Goal: Task Accomplishment & Management: Manage account settings

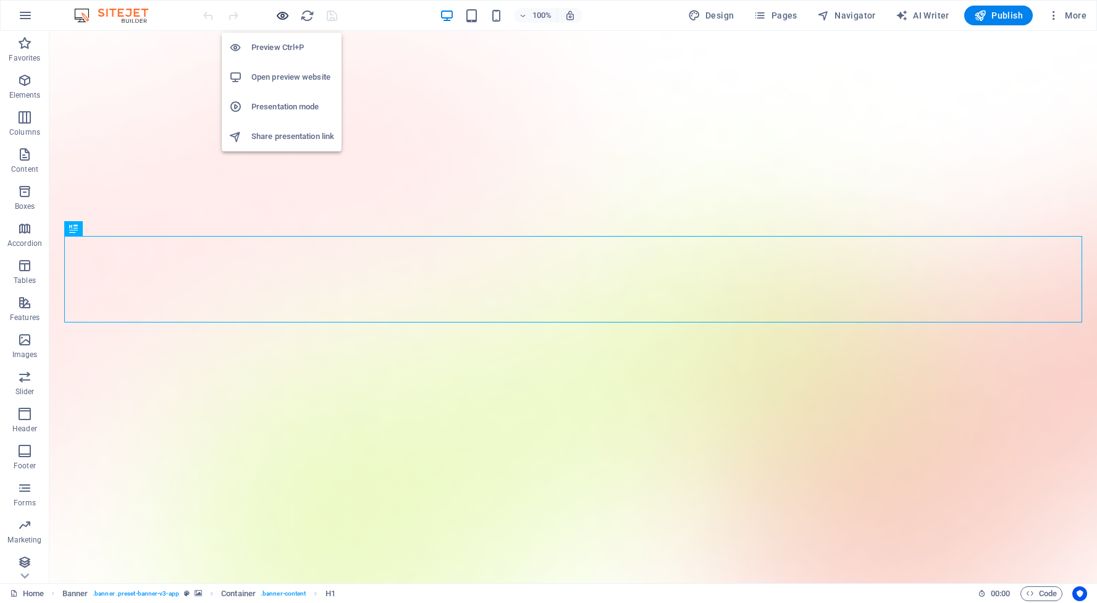
click at [286, 14] on icon "button" at bounding box center [283, 16] width 14 height 14
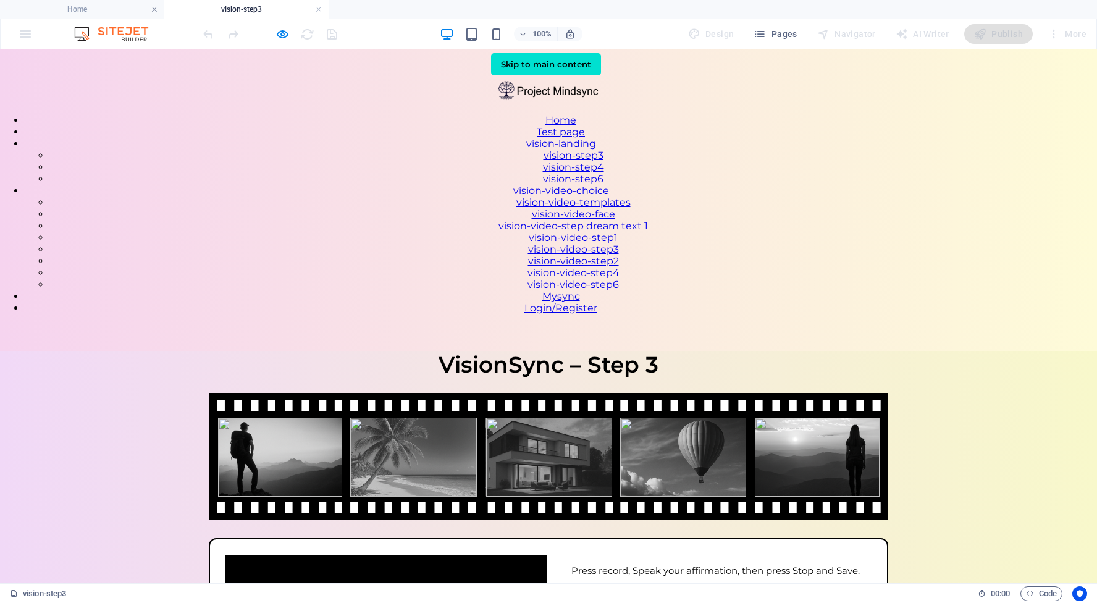
click at [759, 351] on div "VisionSync – Step 3 VisionSync – Step 3 Your affirmation goes here Press record…" at bounding box center [548, 572] width 1097 height 443
click at [769, 114] on nav "Home Test page vision-landing vision-step3 vision-step4 vision-step6 vision-vid…" at bounding box center [548, 214] width 1097 height 200
click at [813, 114] on nav "Home Test page vision-landing vision-step3 vision-step4 vision-step6 vision-vid…" at bounding box center [548, 214] width 1097 height 200
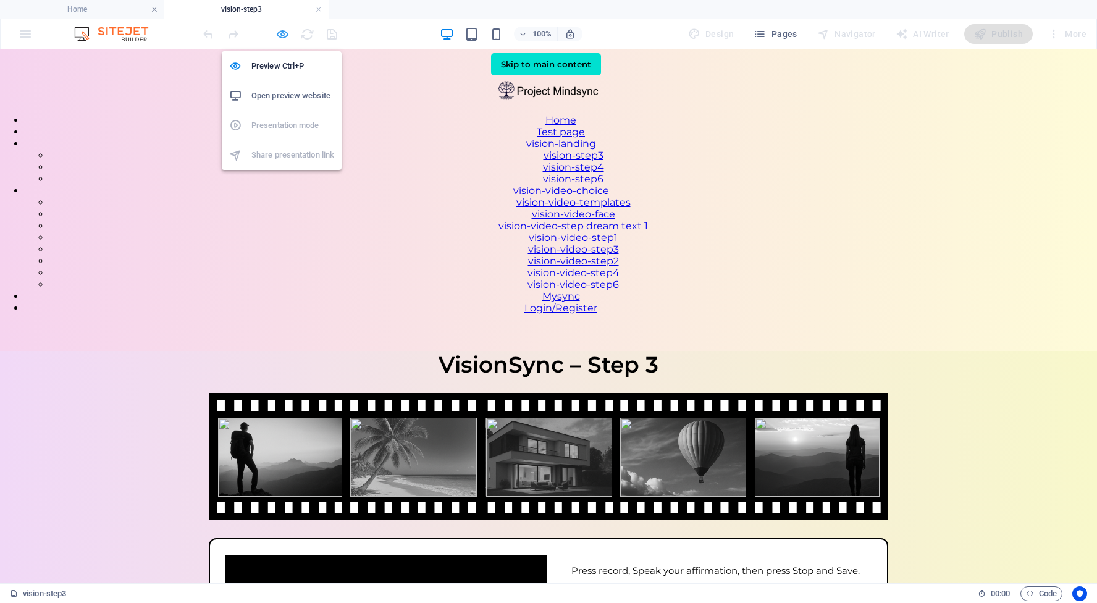
click at [286, 33] on icon "button" at bounding box center [283, 34] width 14 height 14
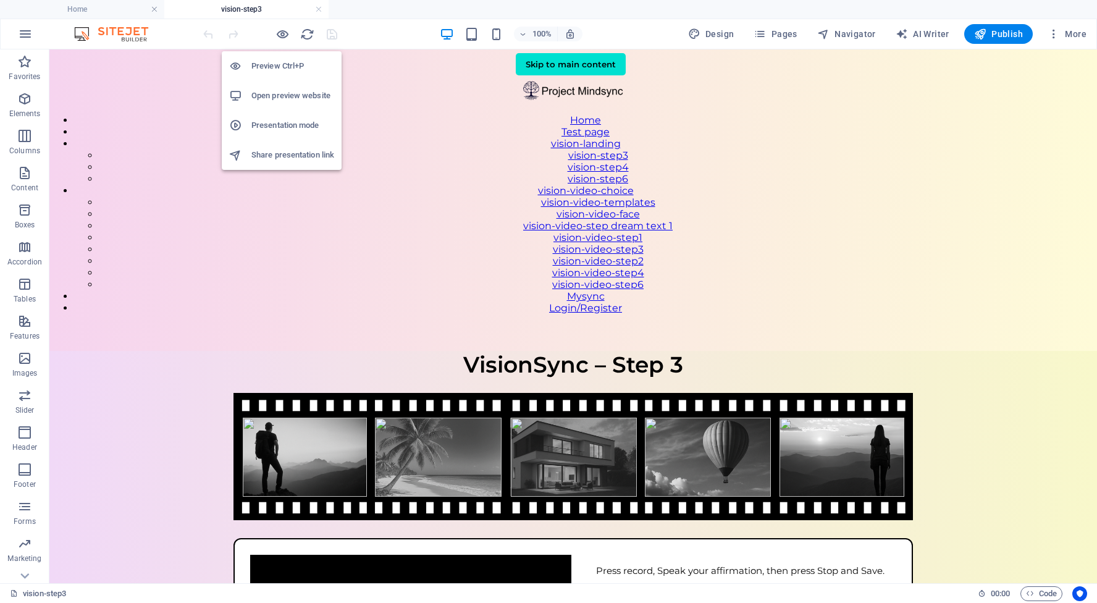
click at [277, 65] on h6 "Preview Ctrl+P" at bounding box center [292, 66] width 83 height 15
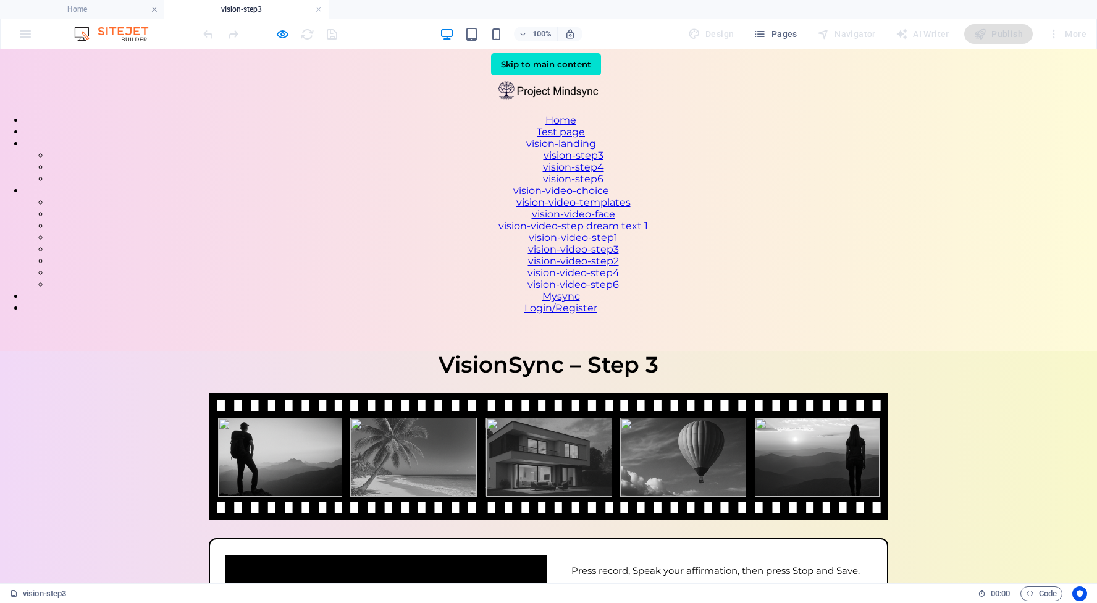
click at [604, 161] on link "vision-step4" at bounding box center [573, 167] width 61 height 12
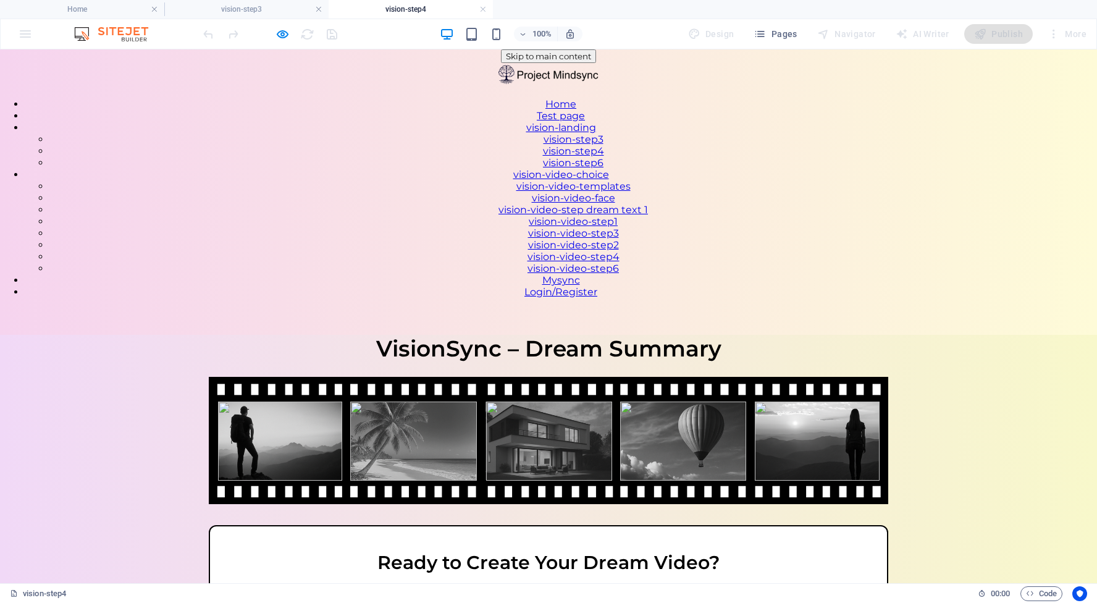
click at [566, 515] on div "VisionSync – Step 4 VisionSync – Dream Summary Ready to Create Your Dream Video…" at bounding box center [548, 540] width 1097 height 410
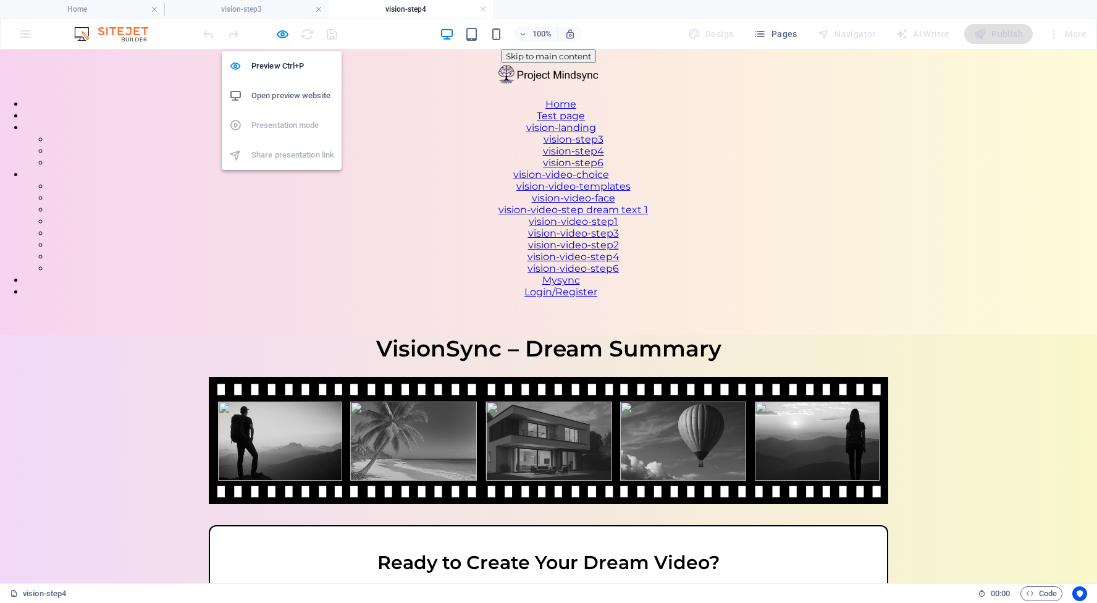
click at [281, 103] on h6 "Open preview website" at bounding box center [292, 95] width 83 height 15
click at [278, 96] on h6 "Open preview website" at bounding box center [292, 95] width 83 height 15
click at [287, 33] on icon "button" at bounding box center [283, 34] width 14 height 14
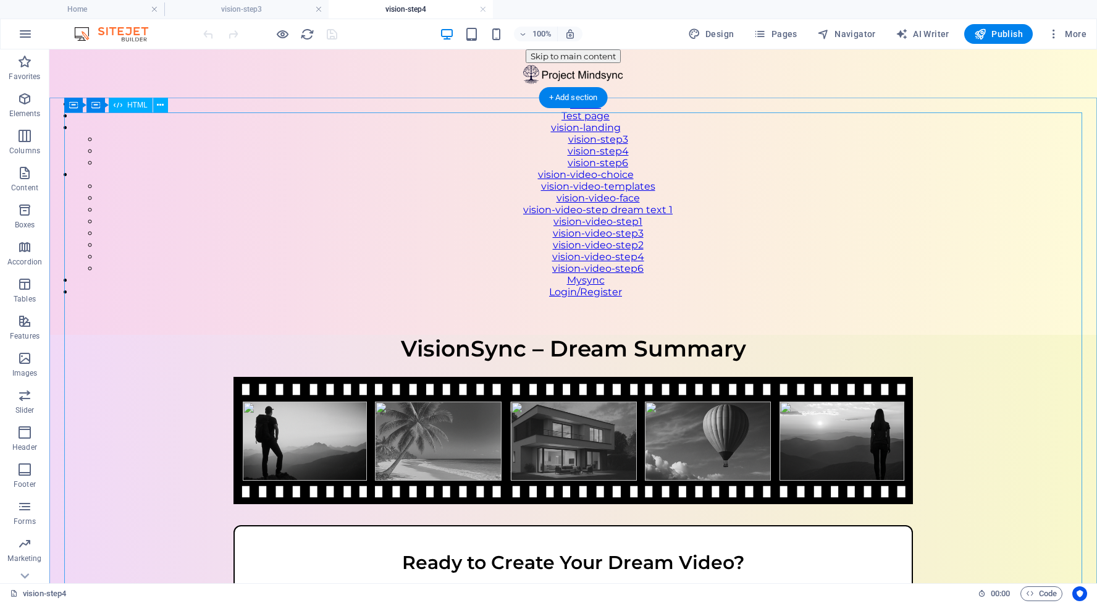
click at [704, 335] on div "VisionSync – Step 4 VisionSync – Dream Summary Ready to Create Your Dream Video…" at bounding box center [573, 540] width 1048 height 410
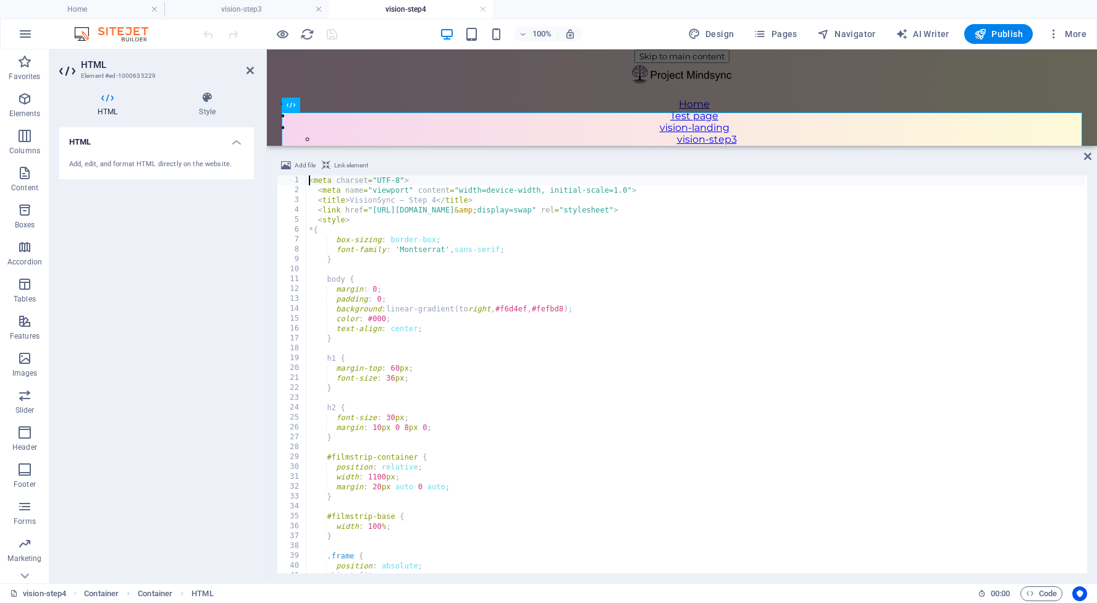
click at [350, 201] on div "< meta charset = "UTF-8" > < meta name = "viewport" content = "width=device-wid…" at bounding box center [877, 382] width 1143 height 415
type textarea "<title>VisionSync – Step 4</title>"
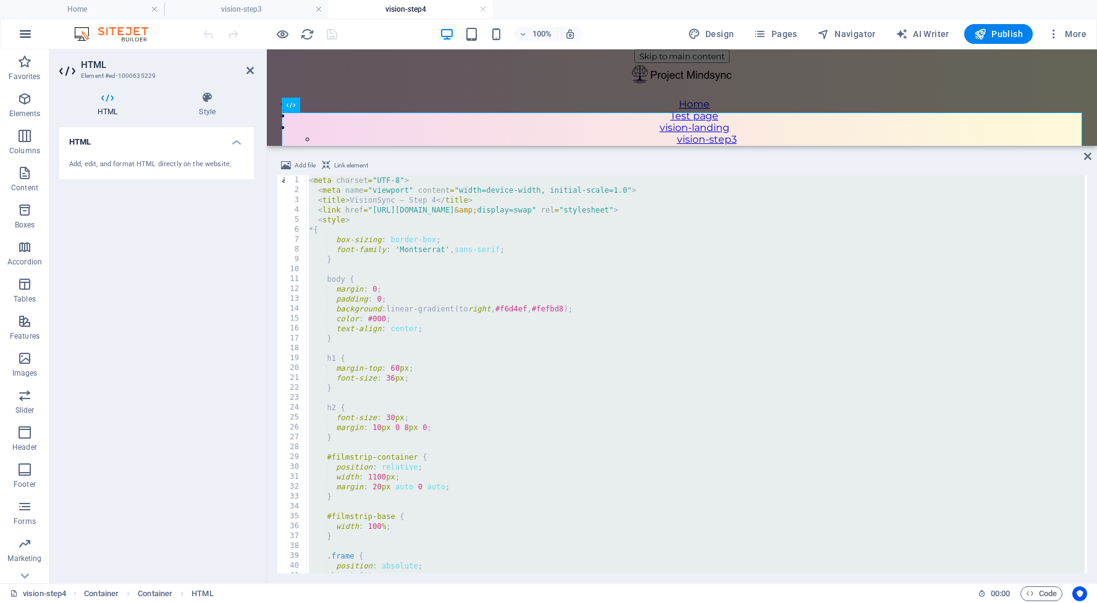
click at [24, 31] on icon "button" at bounding box center [25, 34] width 15 height 15
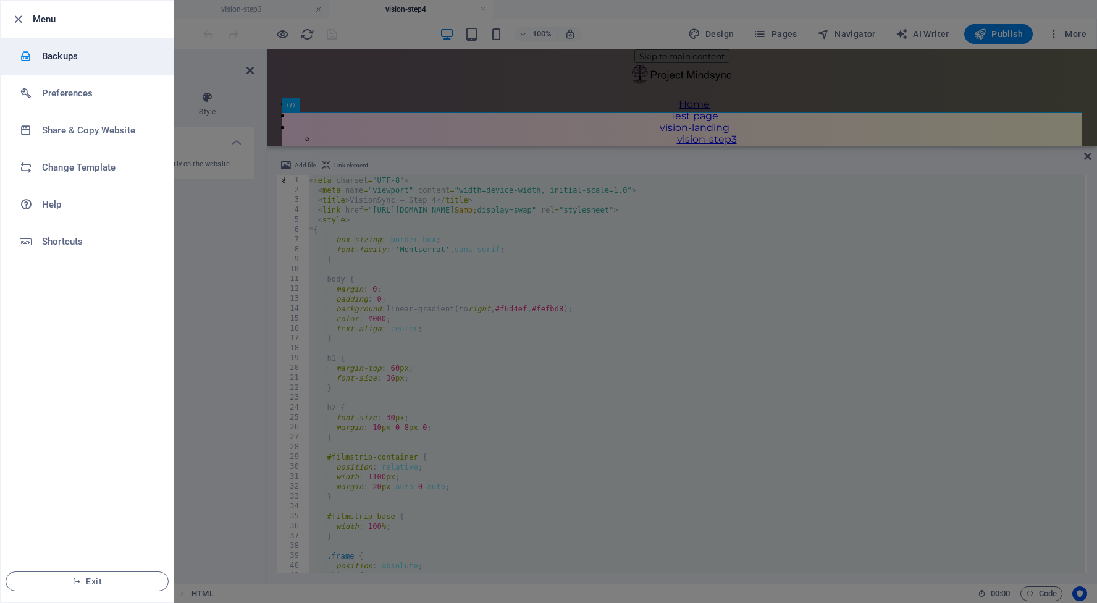
click at [62, 58] on h6 "Backups" at bounding box center [99, 56] width 114 height 15
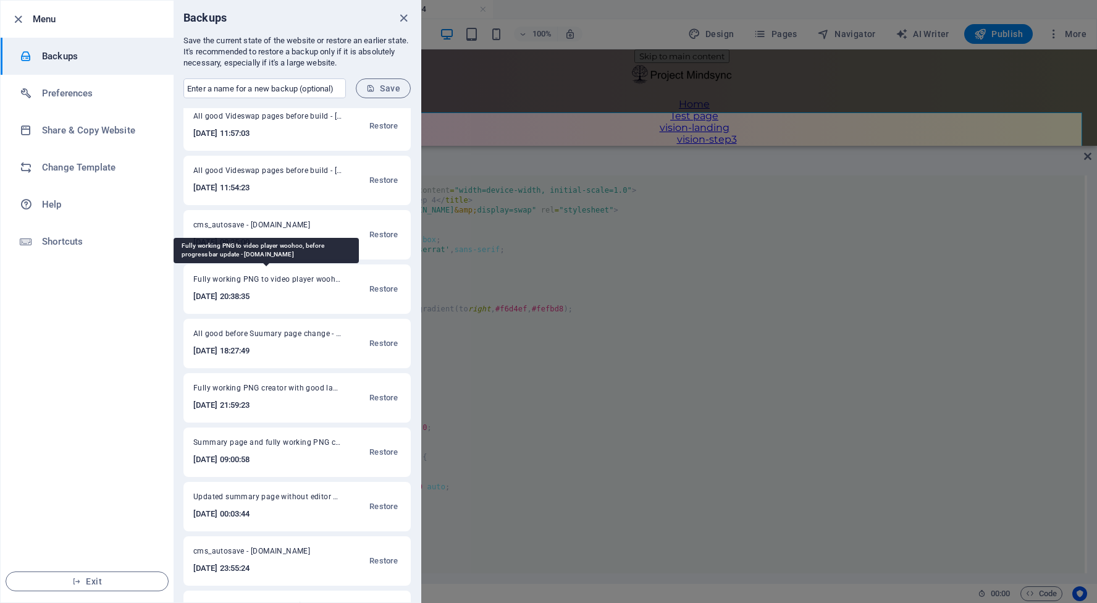
scroll to position [1695, 0]
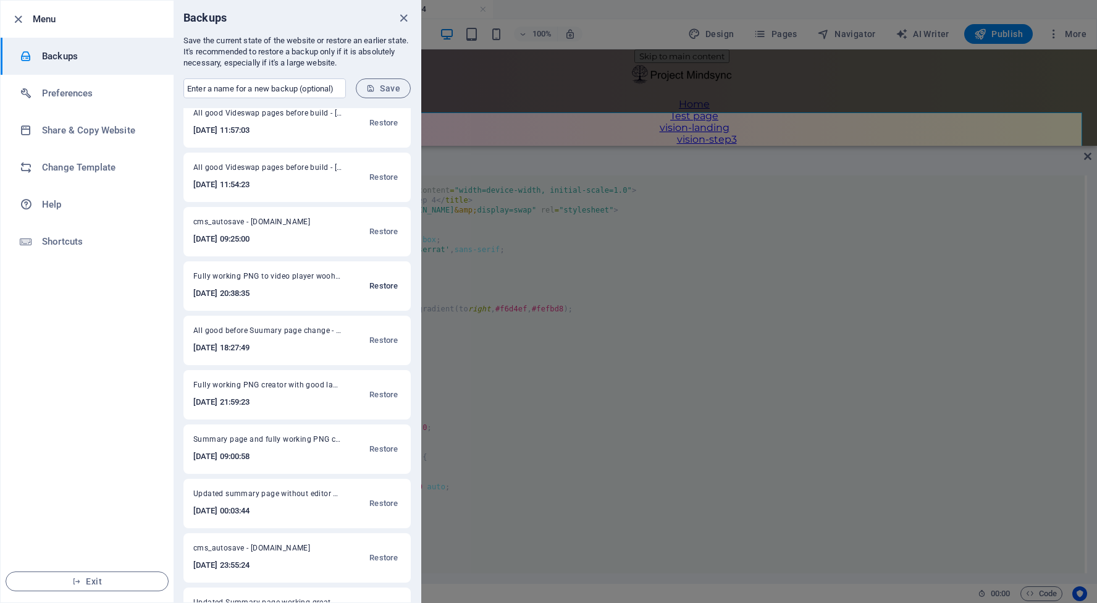
click at [379, 284] on span "Restore" at bounding box center [383, 286] width 28 height 15
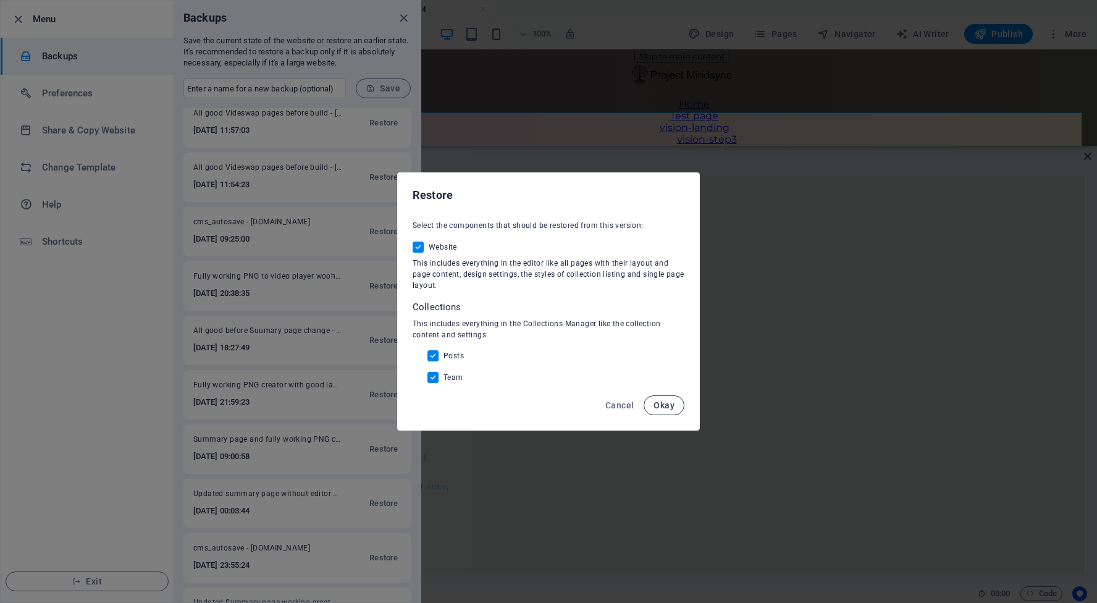
click at [668, 407] on span "Okay" at bounding box center [664, 405] width 21 height 10
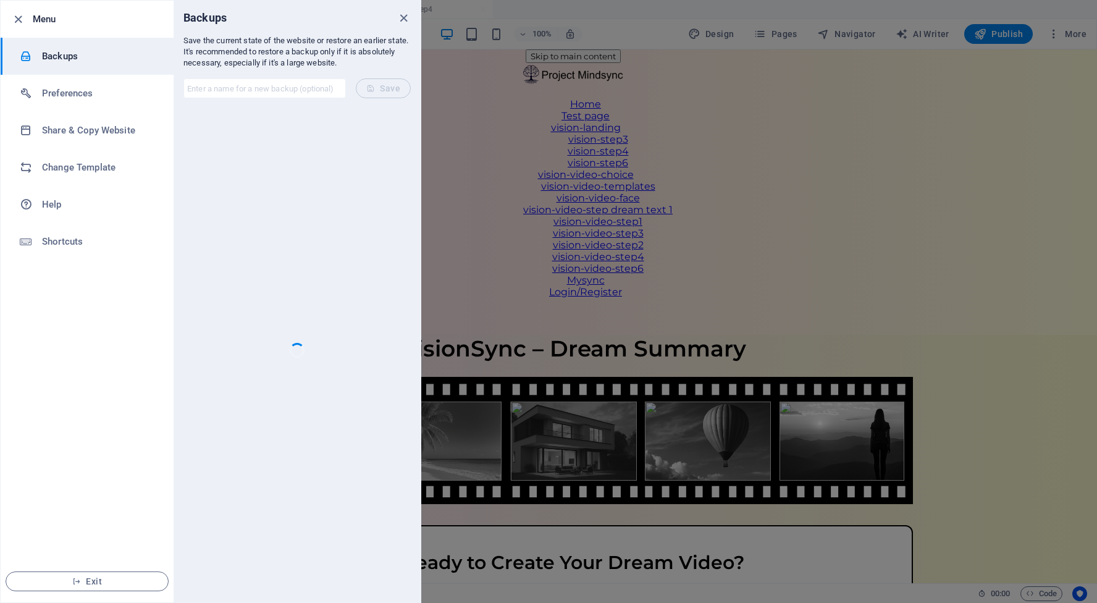
scroll to position [0, 0]
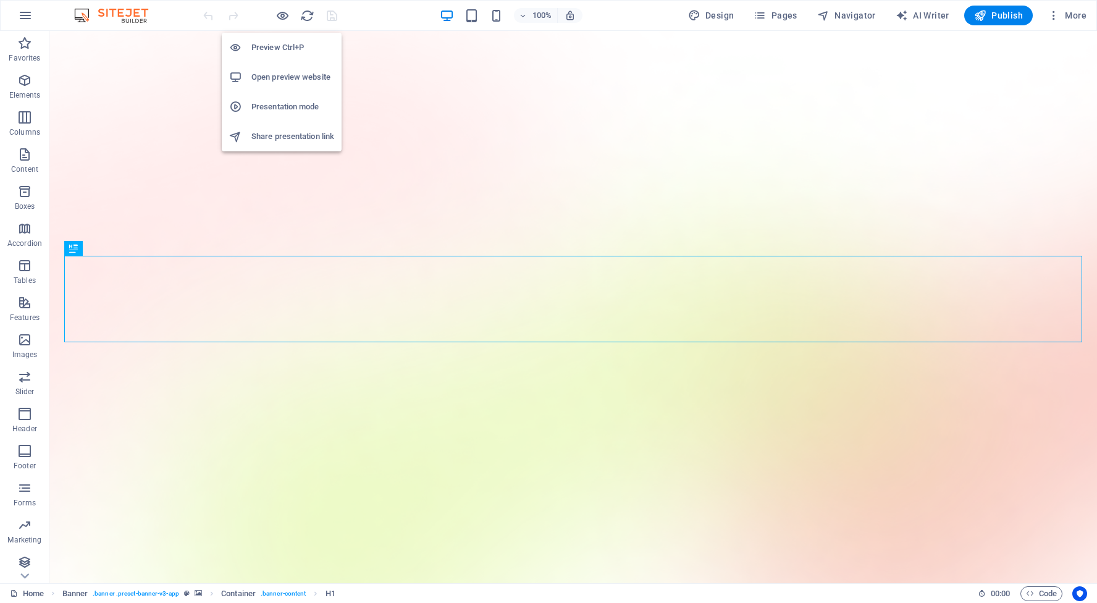
click at [281, 78] on h6 "Open preview website" at bounding box center [292, 77] width 83 height 15
click at [282, 69] on li "Open preview website" at bounding box center [282, 77] width 120 height 30
click at [282, 43] on h6 "Preview Ctrl+P" at bounding box center [292, 47] width 83 height 15
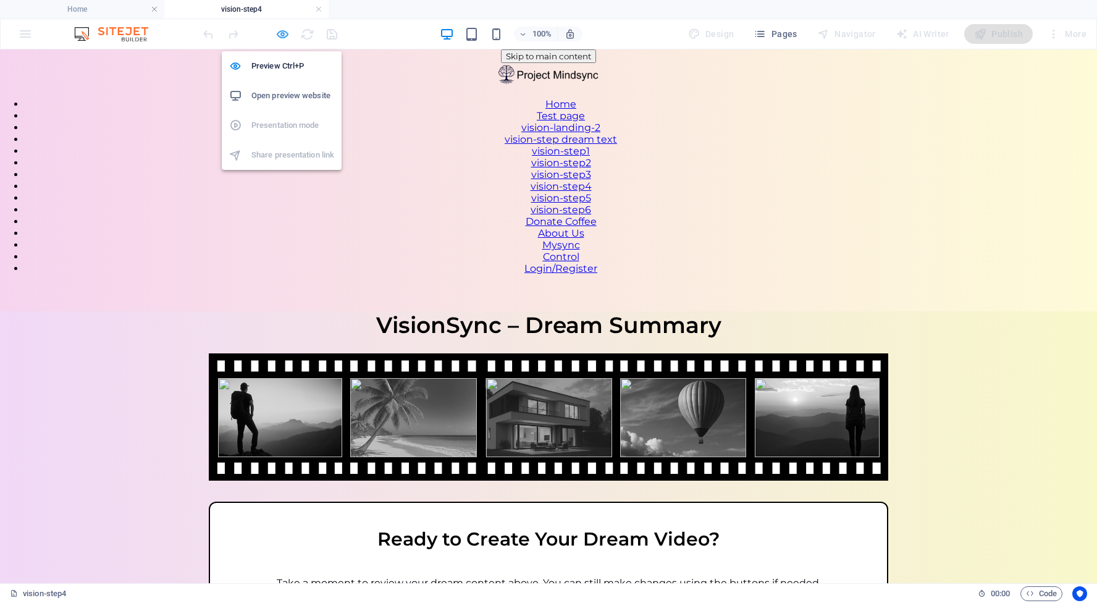
click at [284, 31] on icon "button" at bounding box center [283, 34] width 14 height 14
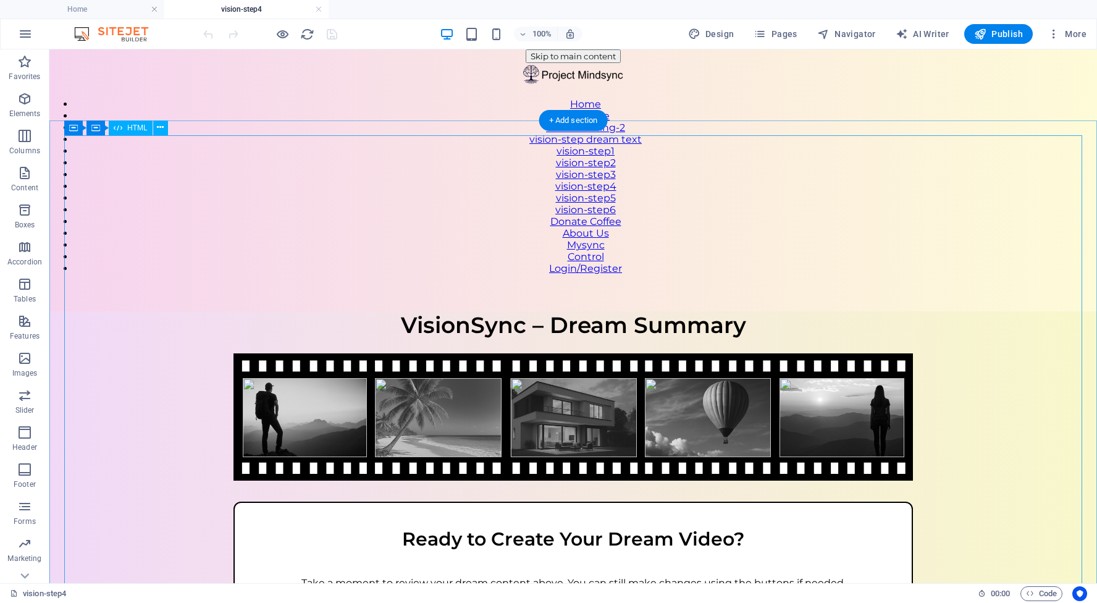
click at [476, 311] on div "VisionSync – Step 4 VisionSync – Dream Summary Ready to Create Your Dream Video…" at bounding box center [573, 516] width 1048 height 410
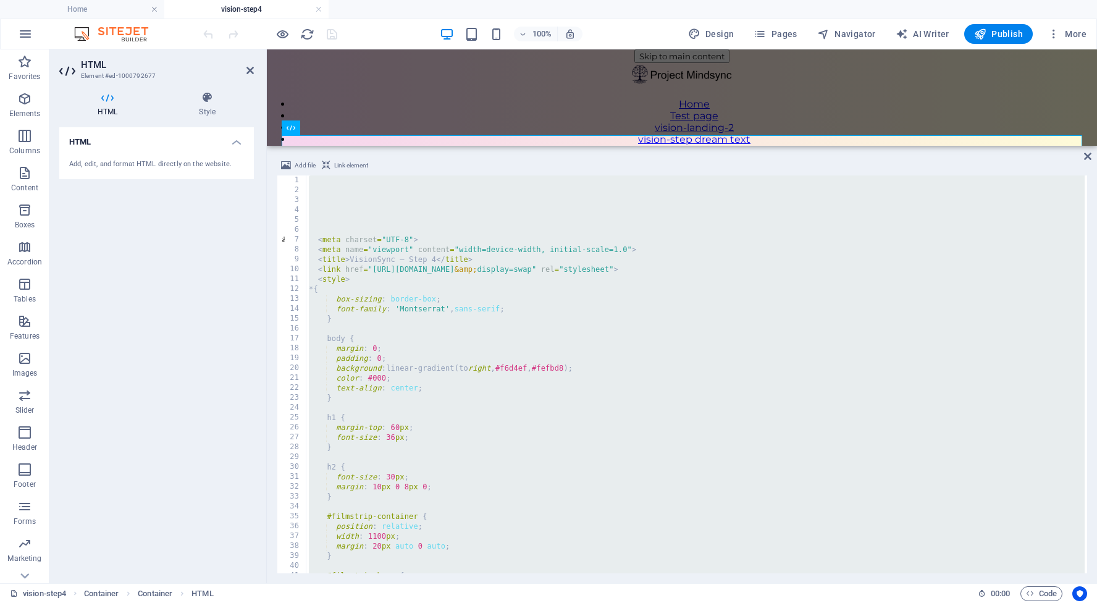
click at [334, 194] on div "< meta charset = "UTF-8" > < meta name = "viewport" content = "width=device-wid…" at bounding box center [877, 382] width 1143 height 415
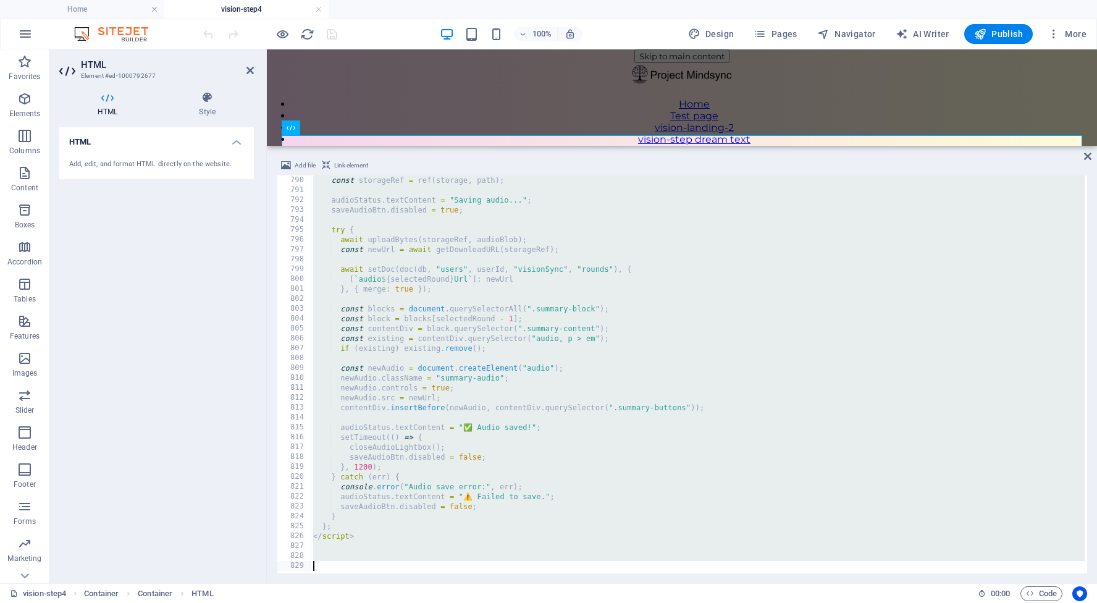
scroll to position [7800, 0]
drag, startPoint x: 311, startPoint y: 180, endPoint x: 396, endPoint y: 607, distance: 435.4
click at [396, 602] on html "[DOMAIN_NAME] Home vision-step4 Favorites Elements Columns Content Boxes Accord…" at bounding box center [548, 301] width 1097 height 603
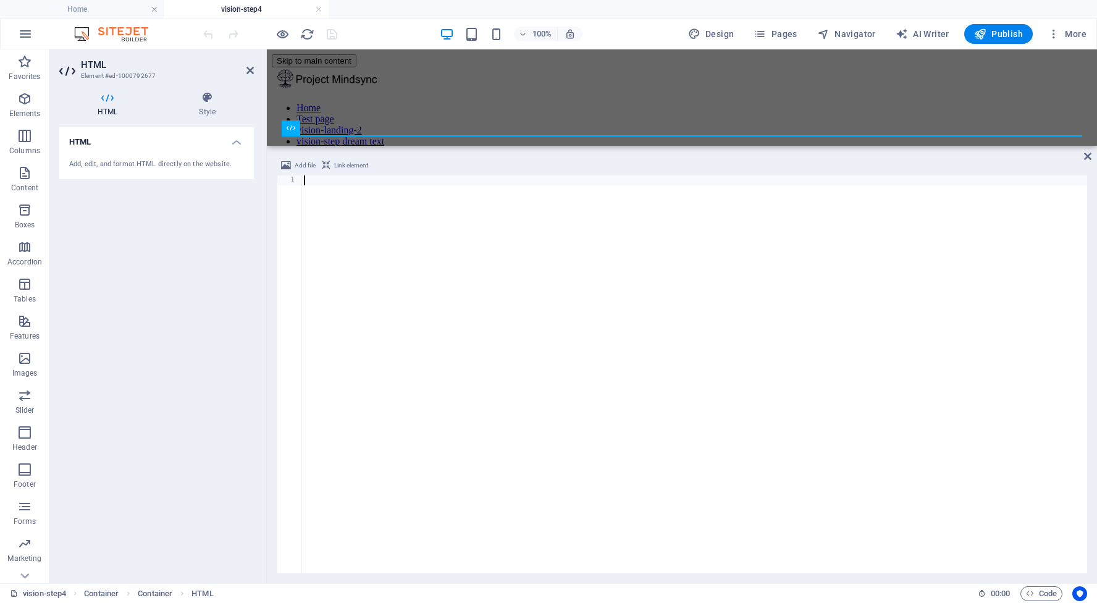
scroll to position [5810, 0]
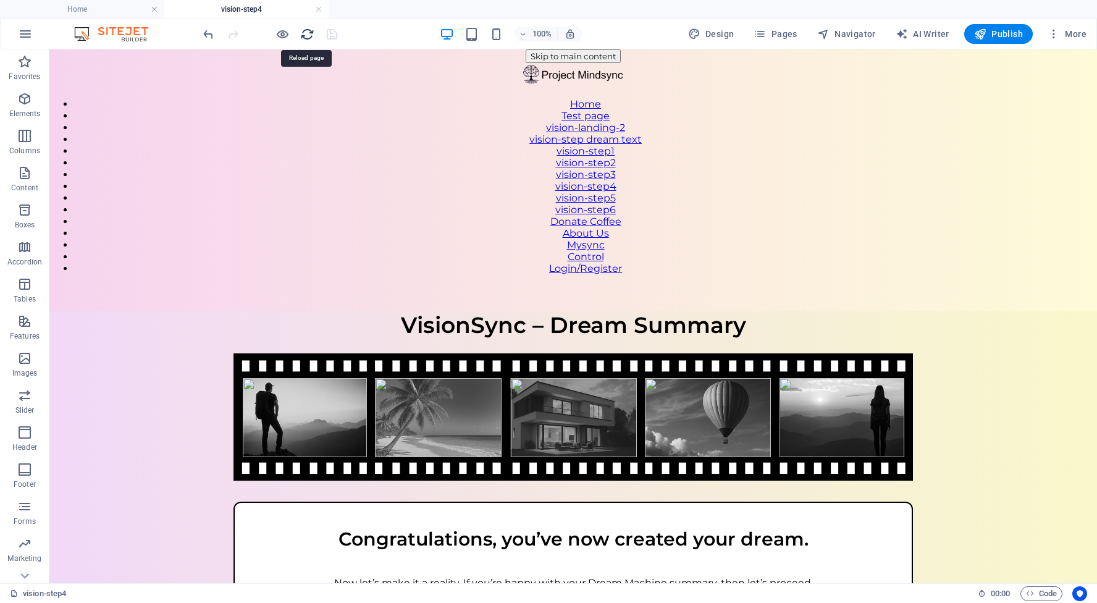
click at [305, 35] on icon "reload" at bounding box center [307, 34] width 14 height 14
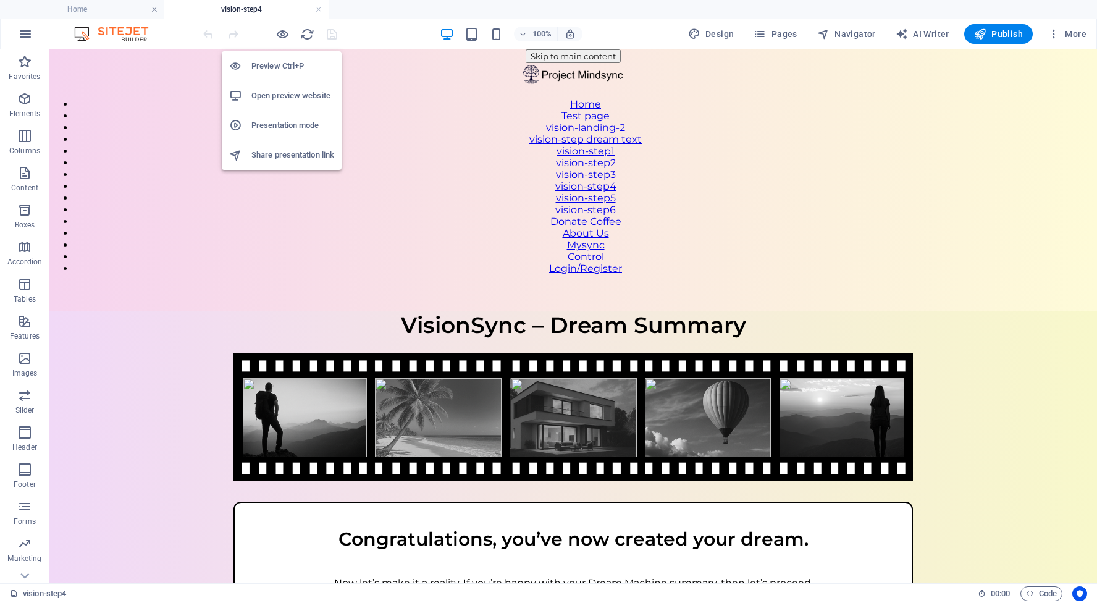
click at [279, 95] on h6 "Open preview website" at bounding box center [292, 95] width 83 height 15
click at [284, 99] on h6 "Open preview website" at bounding box center [292, 95] width 83 height 15
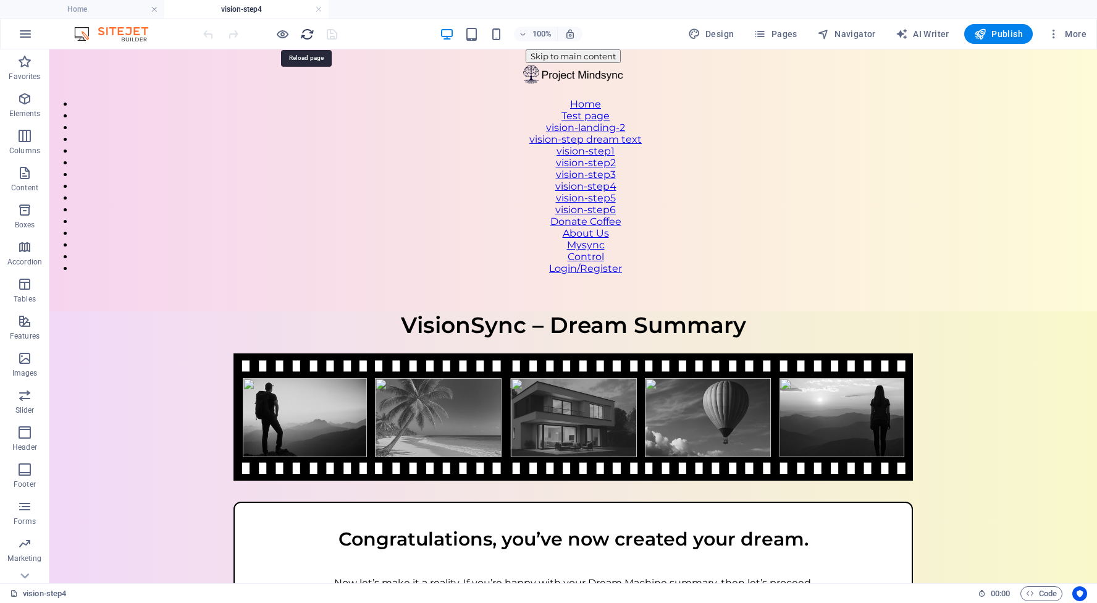
click at [305, 28] on icon "reload" at bounding box center [307, 34] width 14 height 14
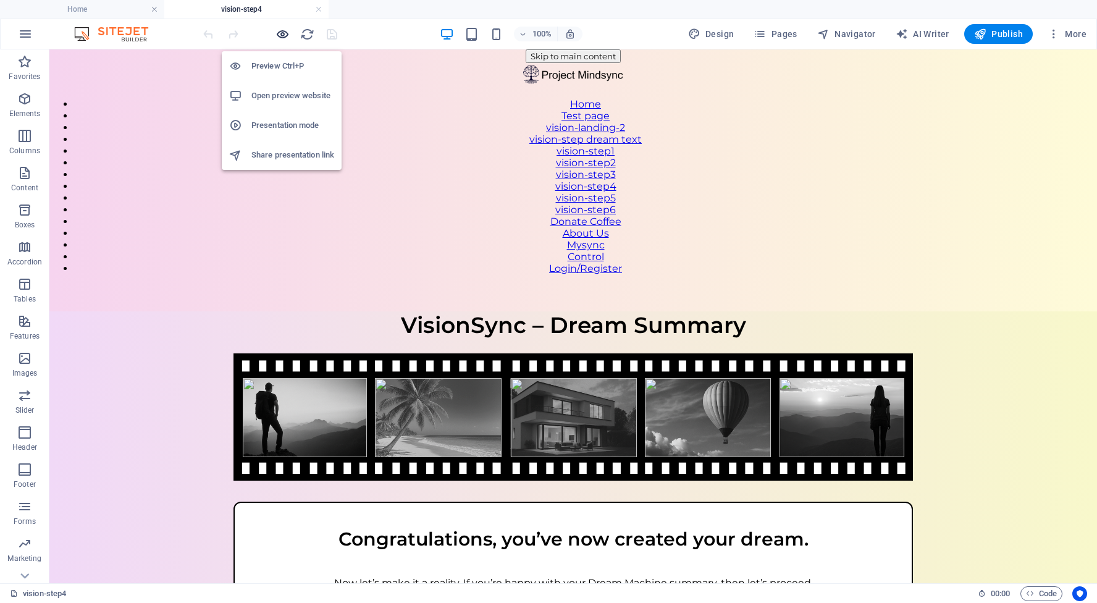
click at [284, 33] on icon "button" at bounding box center [283, 34] width 14 height 14
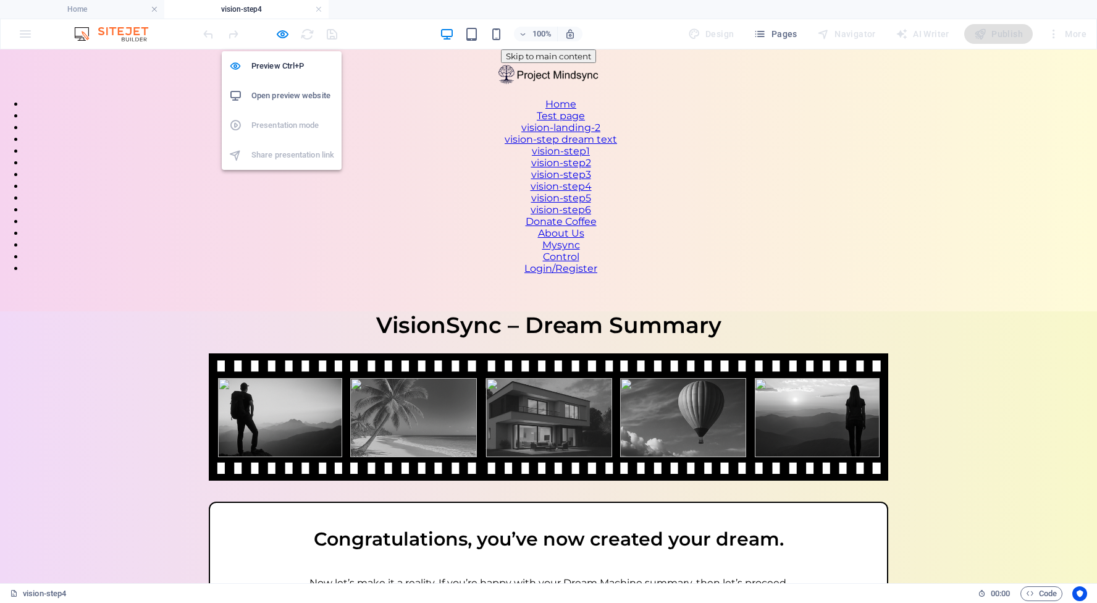
click at [282, 98] on h6 "Open preview website" at bounding box center [292, 95] width 83 height 15
click at [278, 97] on h6 "Open preview website" at bounding box center [292, 95] width 83 height 15
click at [285, 30] on icon "button" at bounding box center [283, 34] width 14 height 14
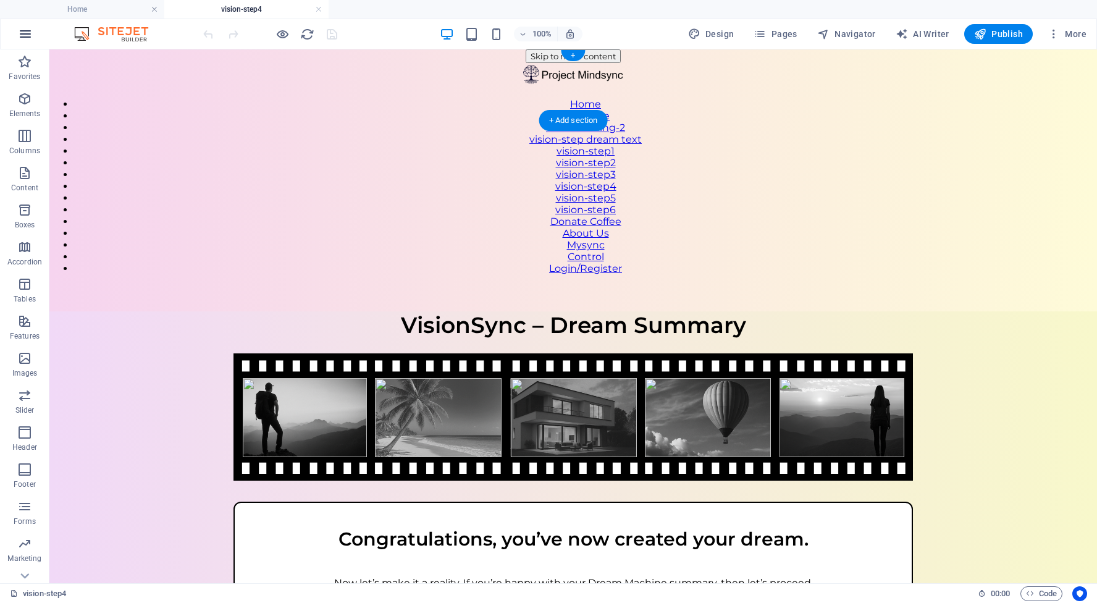
click at [32, 33] on icon "button" at bounding box center [25, 34] width 15 height 15
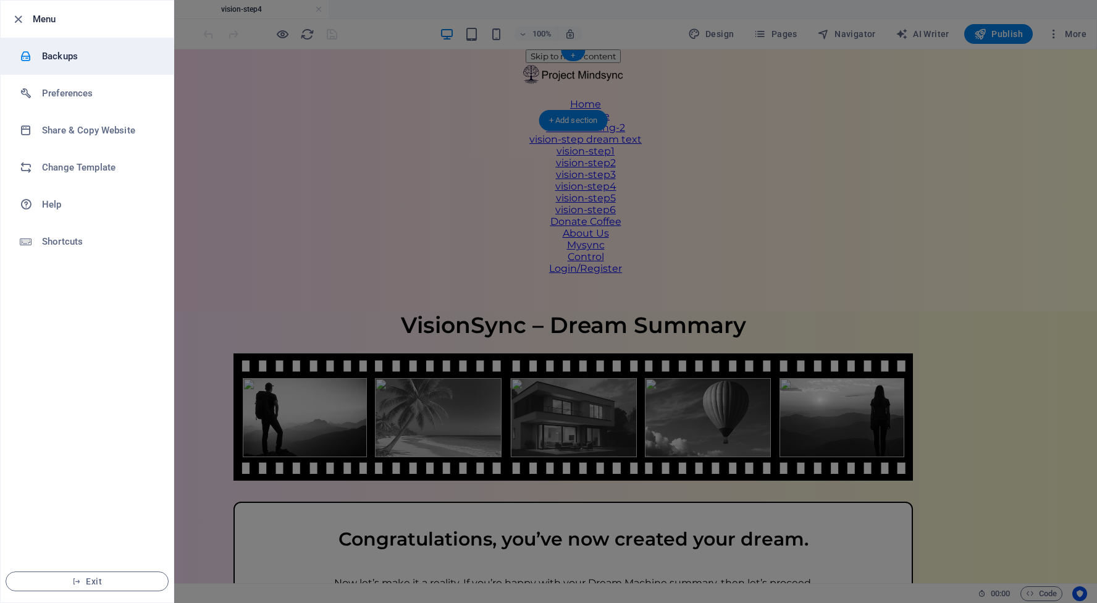
click at [76, 58] on h6 "Backups" at bounding box center [99, 56] width 114 height 15
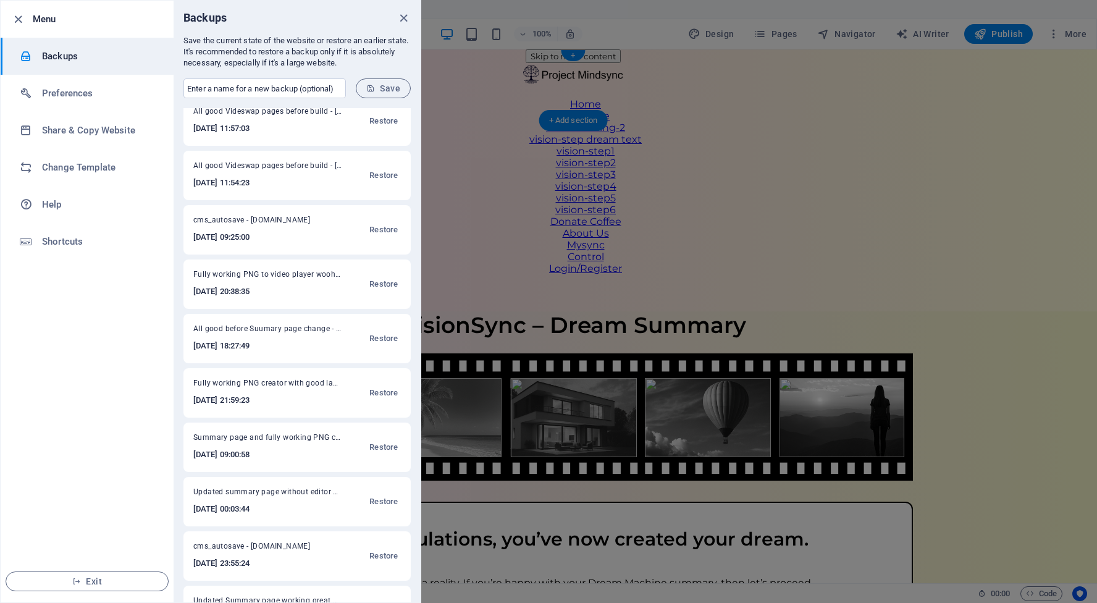
scroll to position [1755, 0]
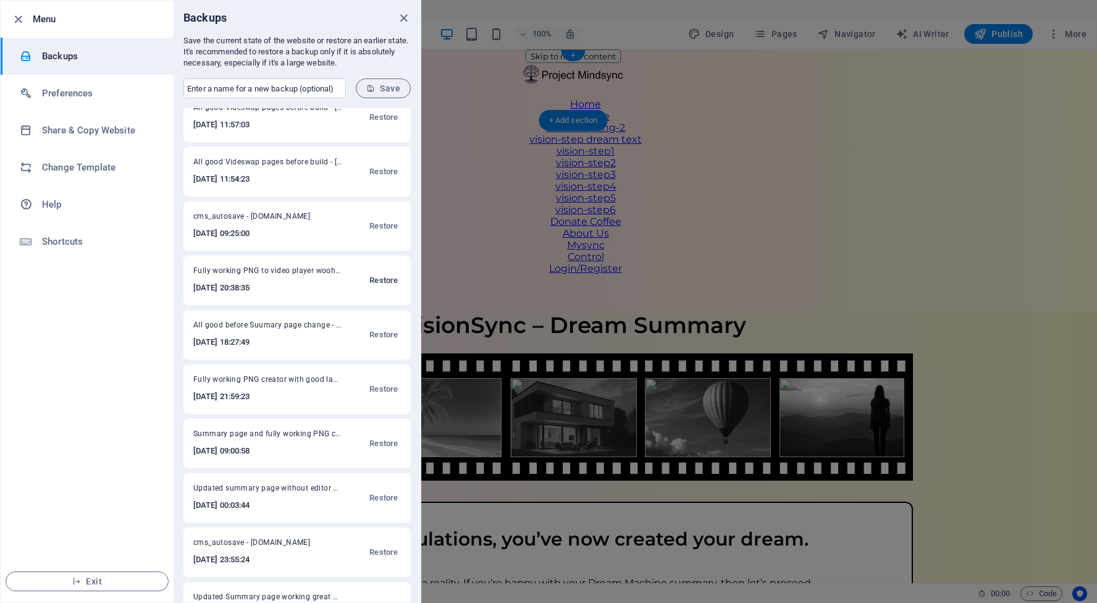
click at [378, 281] on span "Restore" at bounding box center [383, 280] width 28 height 15
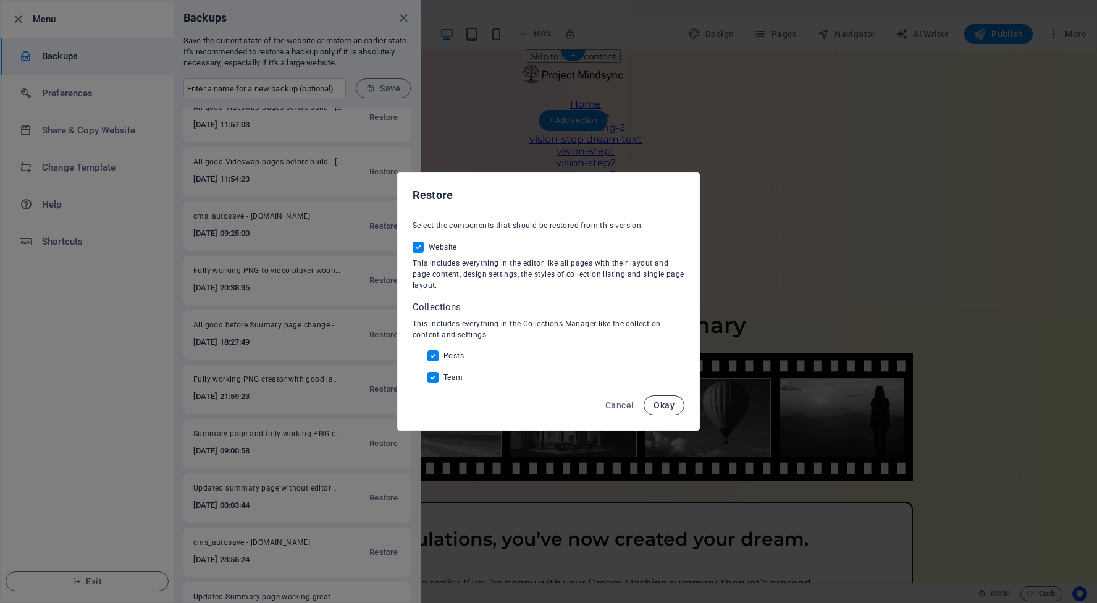
click at [658, 403] on span "Okay" at bounding box center [664, 405] width 21 height 10
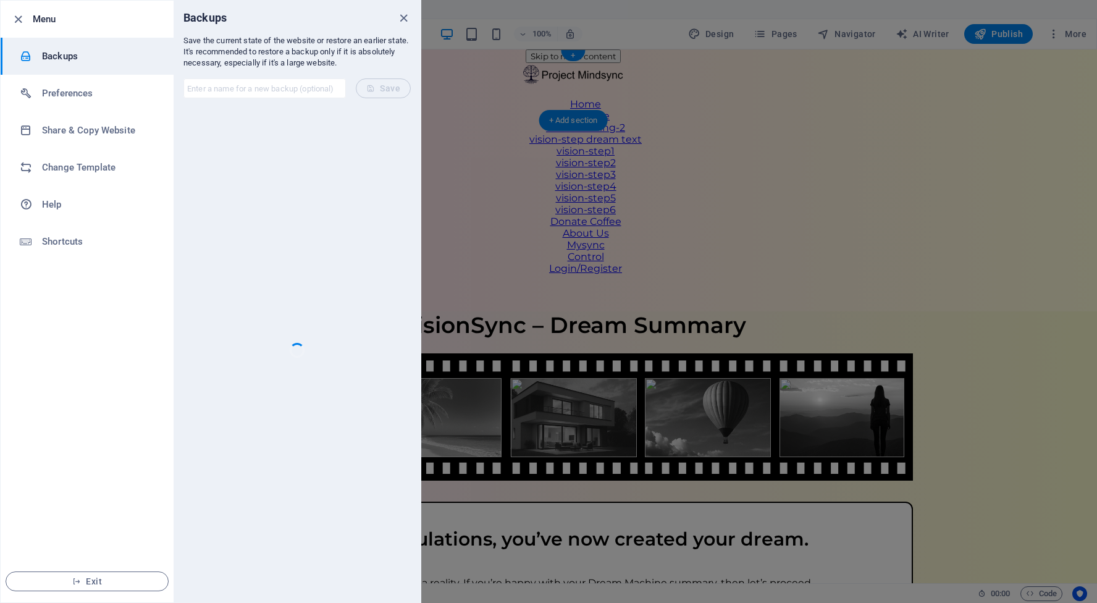
scroll to position [0, 0]
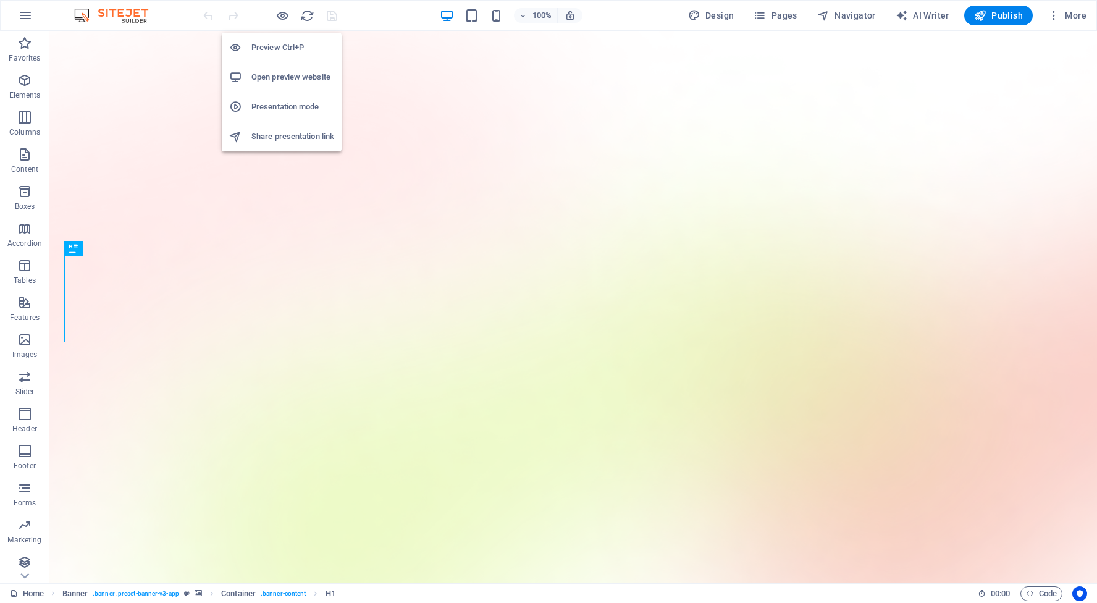
click at [280, 77] on h6 "Open preview website" at bounding box center [292, 77] width 83 height 15
click at [285, 80] on h6 "Open preview website" at bounding box center [292, 77] width 83 height 15
click at [282, 12] on icon "button" at bounding box center [283, 16] width 14 height 14
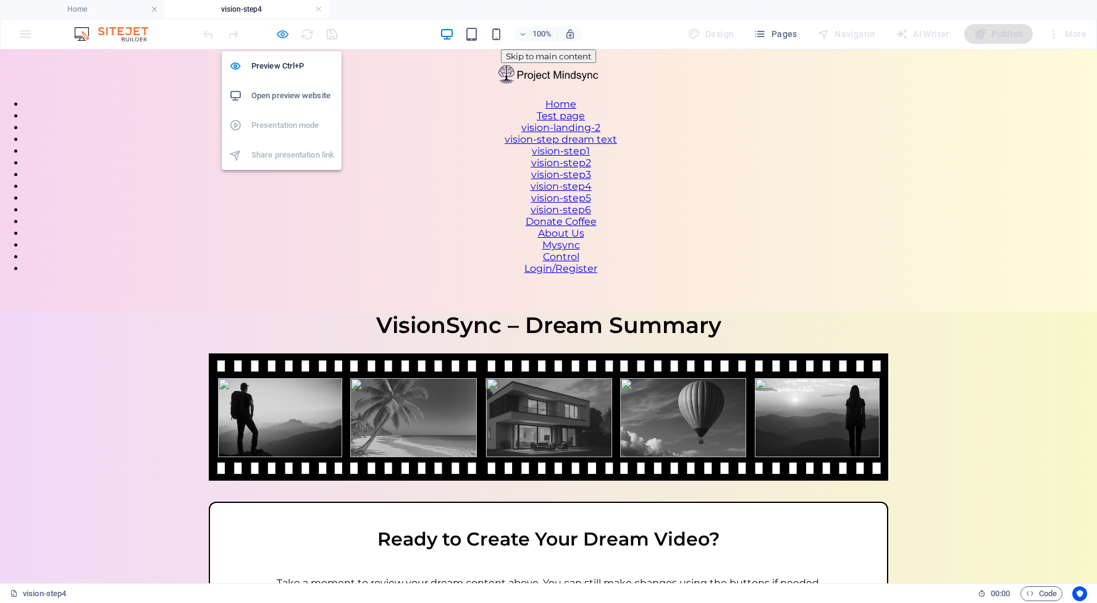
click at [284, 31] on icon "button" at bounding box center [283, 34] width 14 height 14
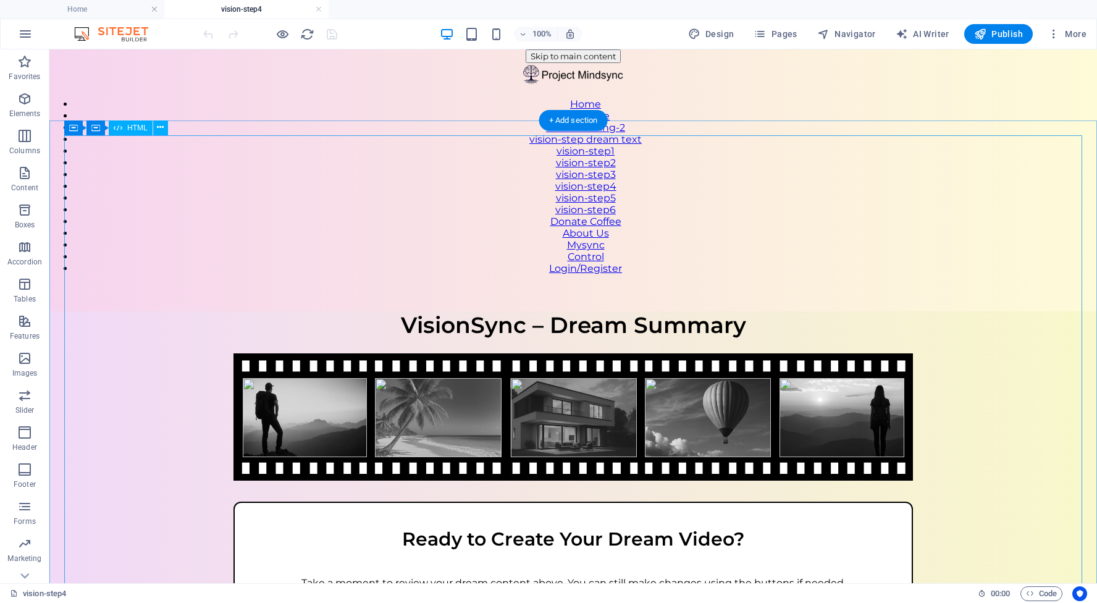
click at [396, 311] on div "VisionSync – Step 4 VisionSync – Dream Summary Ready to Create Your Dream Video…" at bounding box center [573, 516] width 1048 height 410
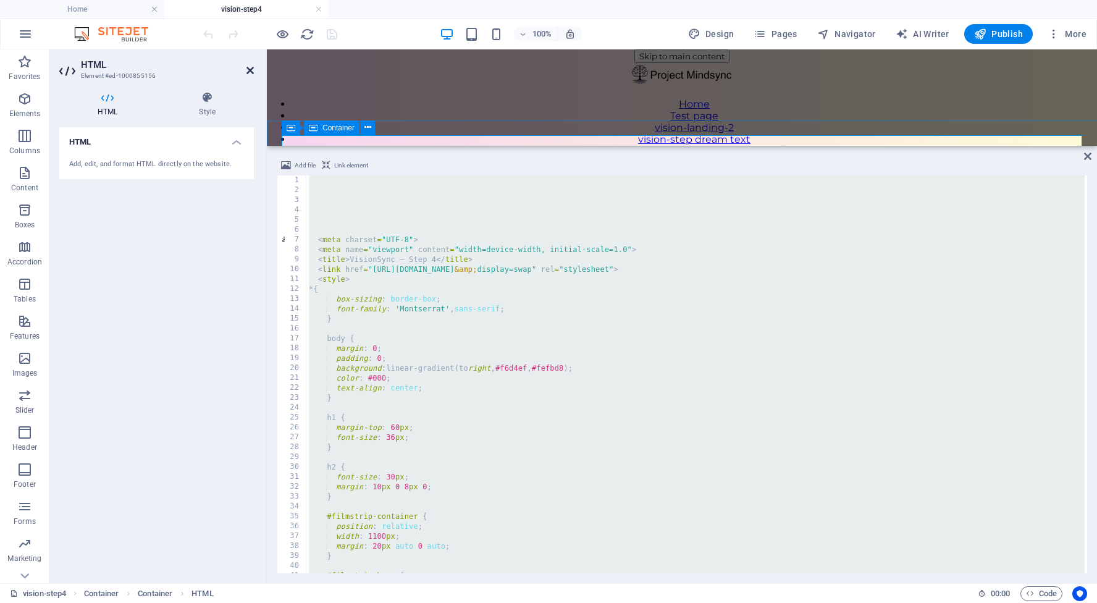
click at [248, 69] on icon at bounding box center [250, 70] width 7 height 10
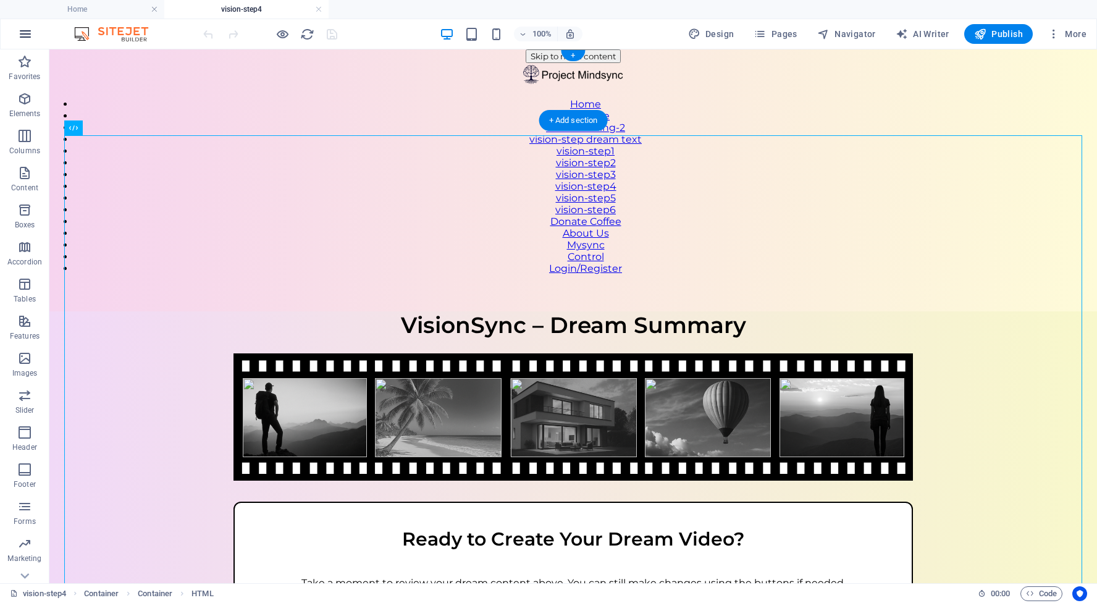
click at [23, 32] on icon "button" at bounding box center [25, 34] width 15 height 15
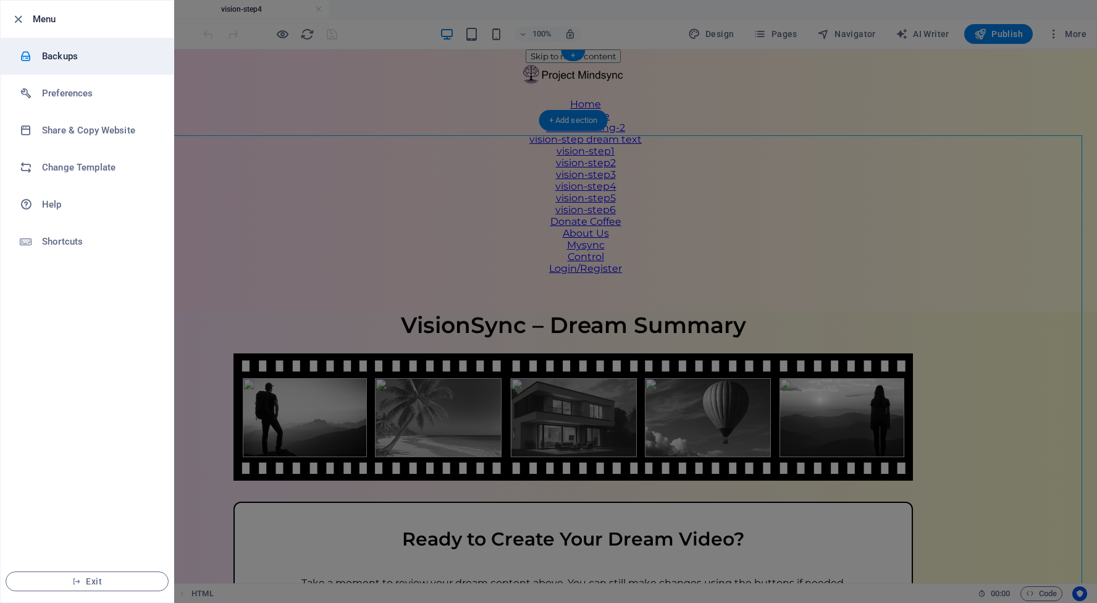
click at [59, 58] on h6 "Backups" at bounding box center [99, 56] width 114 height 15
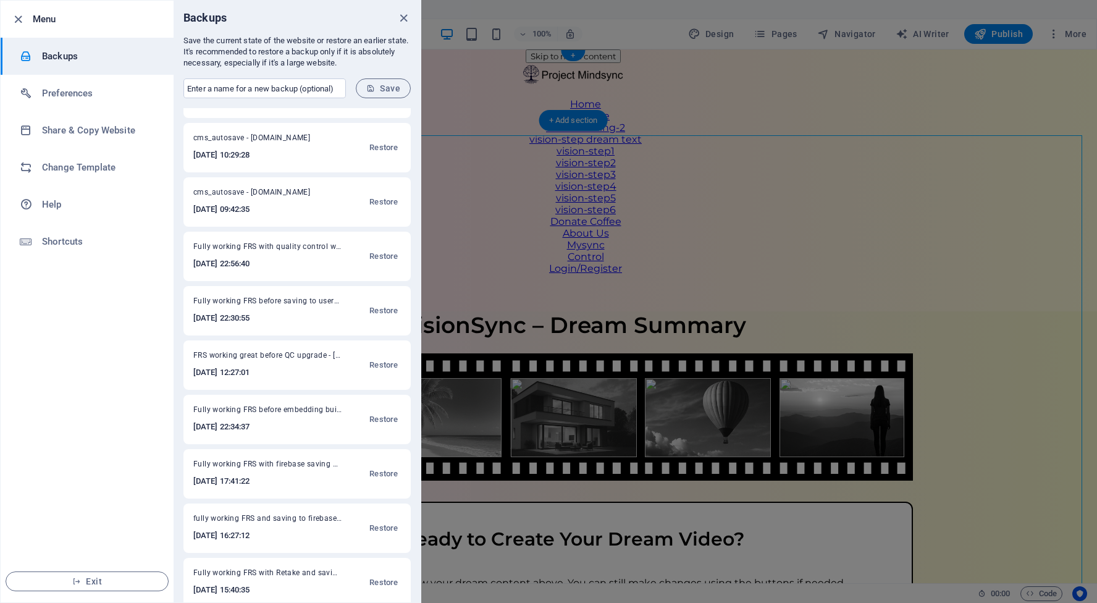
scroll to position [591, 0]
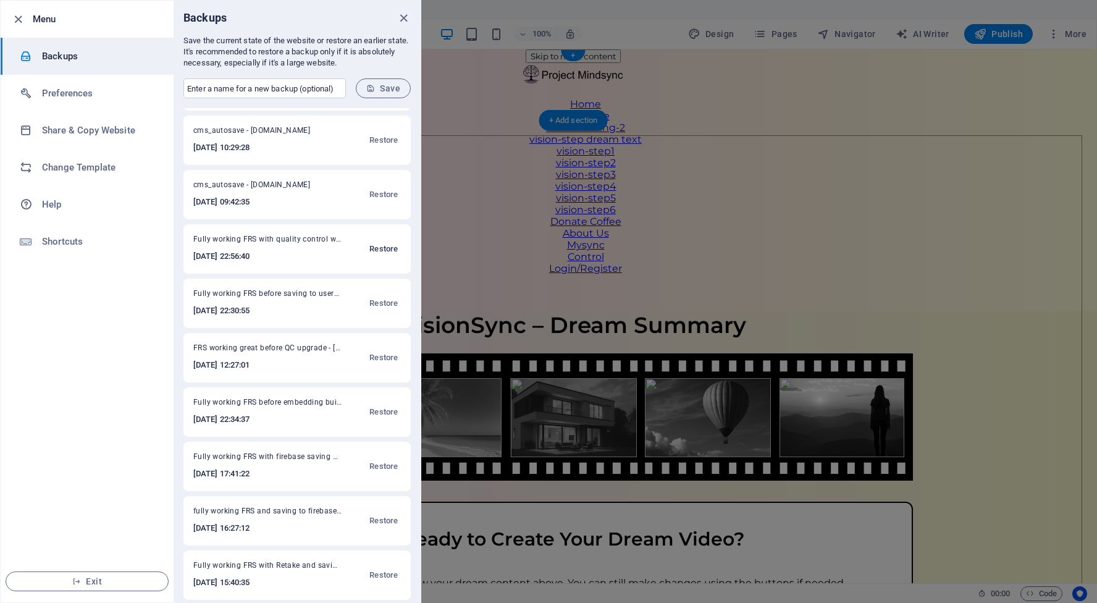
click at [380, 250] on span "Restore" at bounding box center [383, 249] width 28 height 15
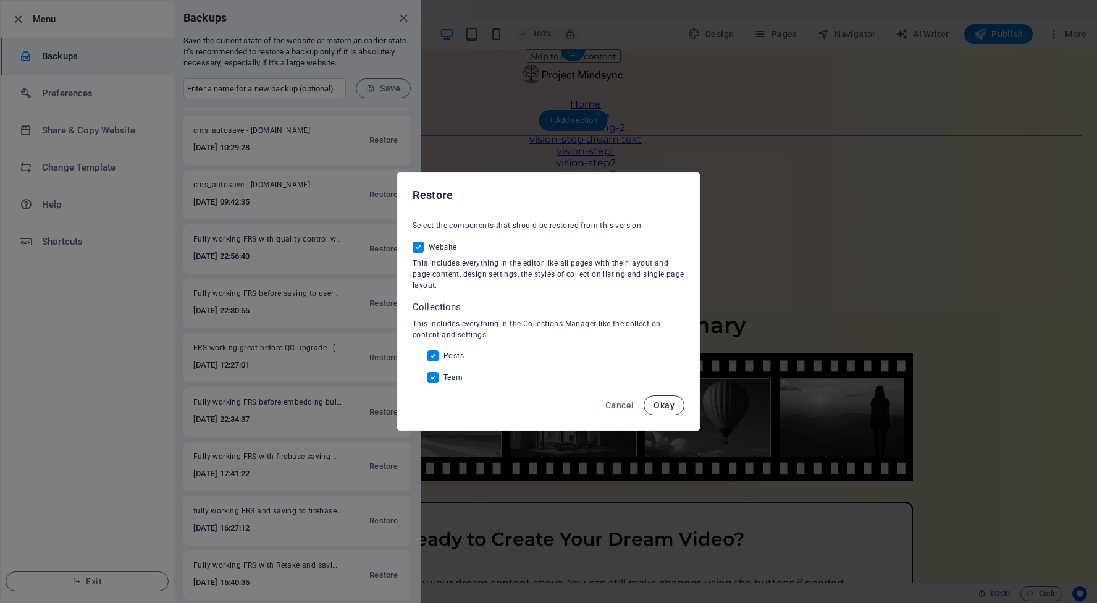
click at [682, 407] on button "Okay" at bounding box center [664, 405] width 41 height 20
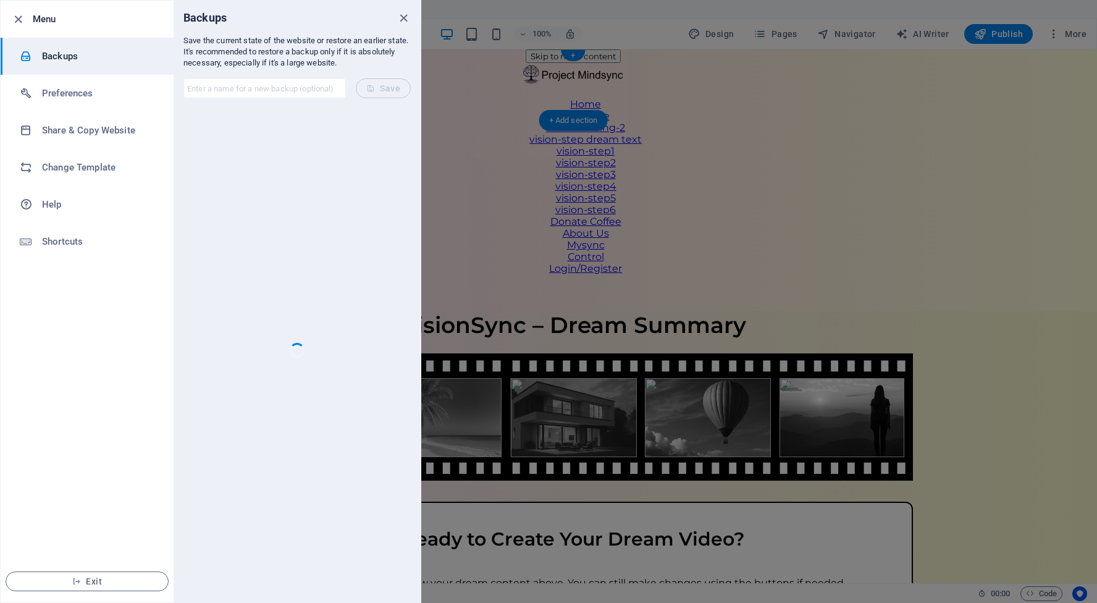
scroll to position [0, 0]
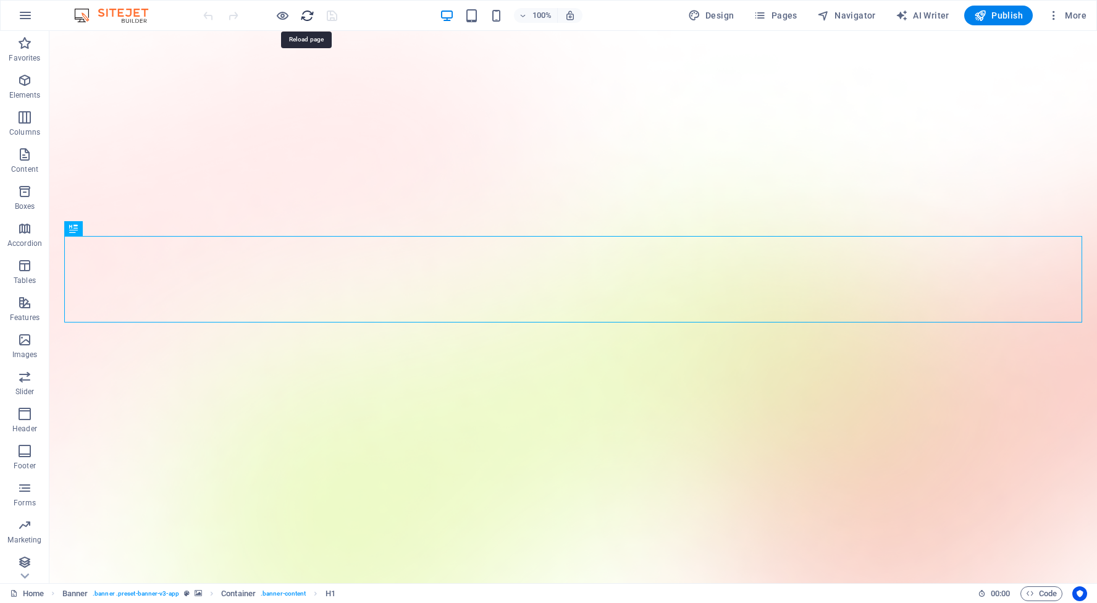
click at [308, 11] on icon "reload" at bounding box center [307, 16] width 14 height 14
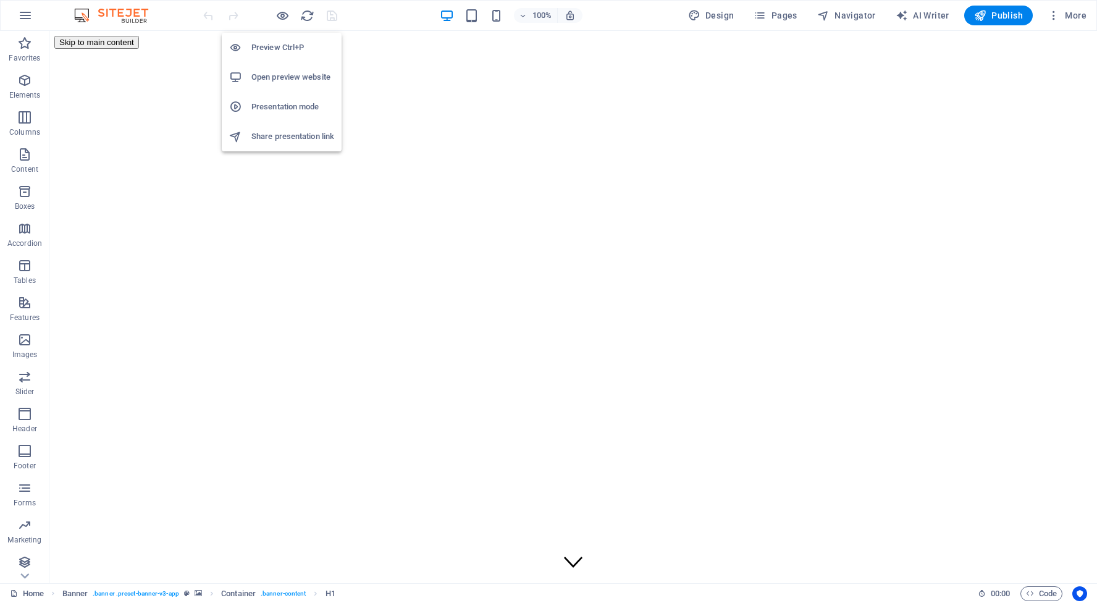
click at [287, 77] on h6 "Open preview website" at bounding box center [292, 77] width 83 height 15
click at [282, 82] on h6 "Open preview website" at bounding box center [292, 77] width 83 height 15
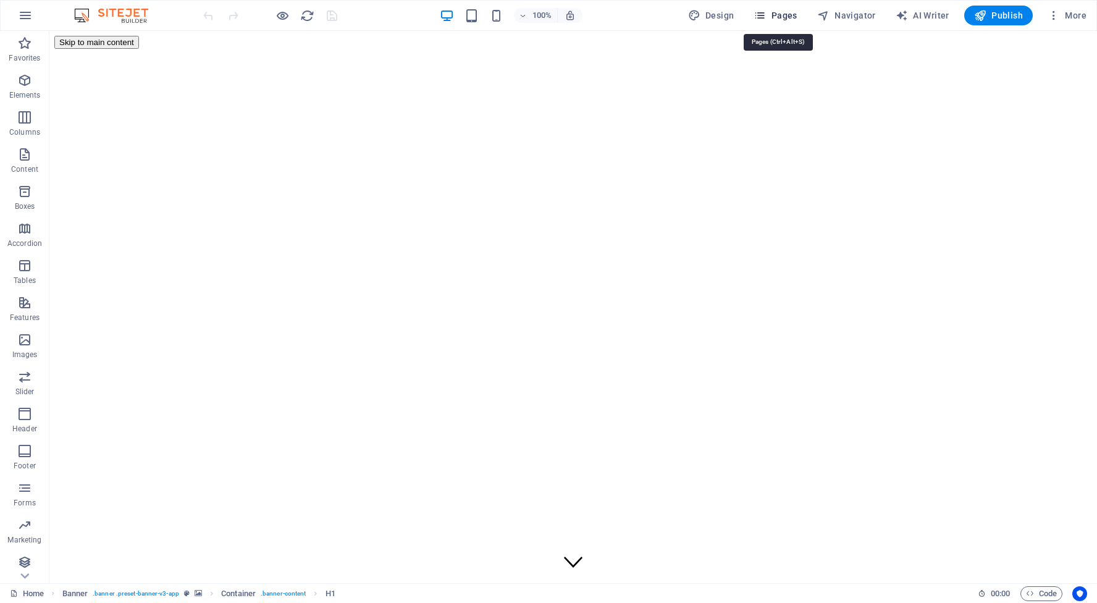
click at [780, 14] on span "Pages" at bounding box center [775, 15] width 43 height 12
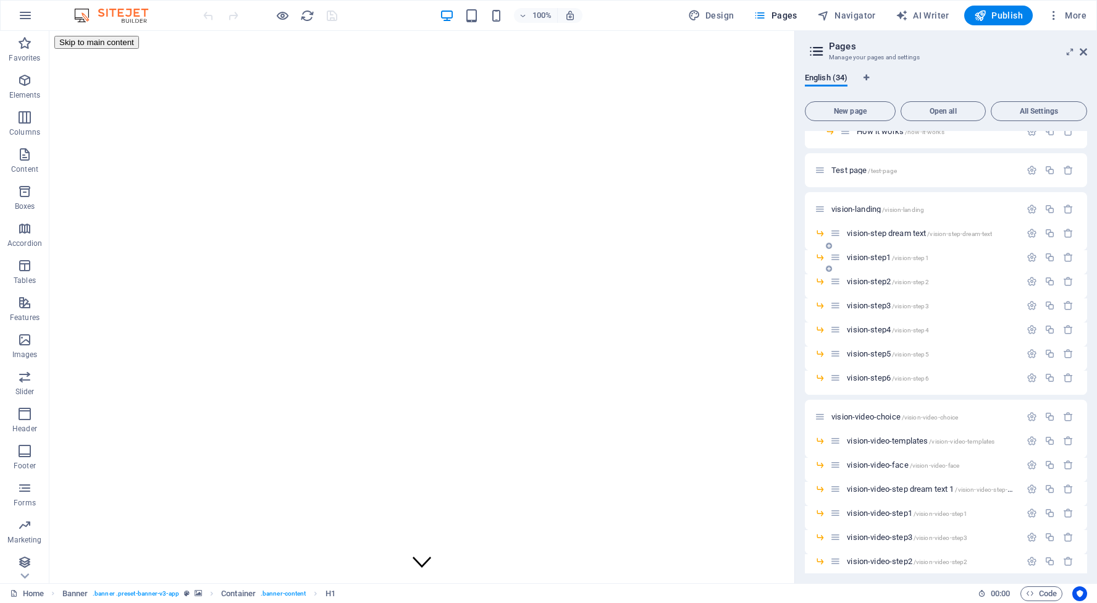
scroll to position [212, 0]
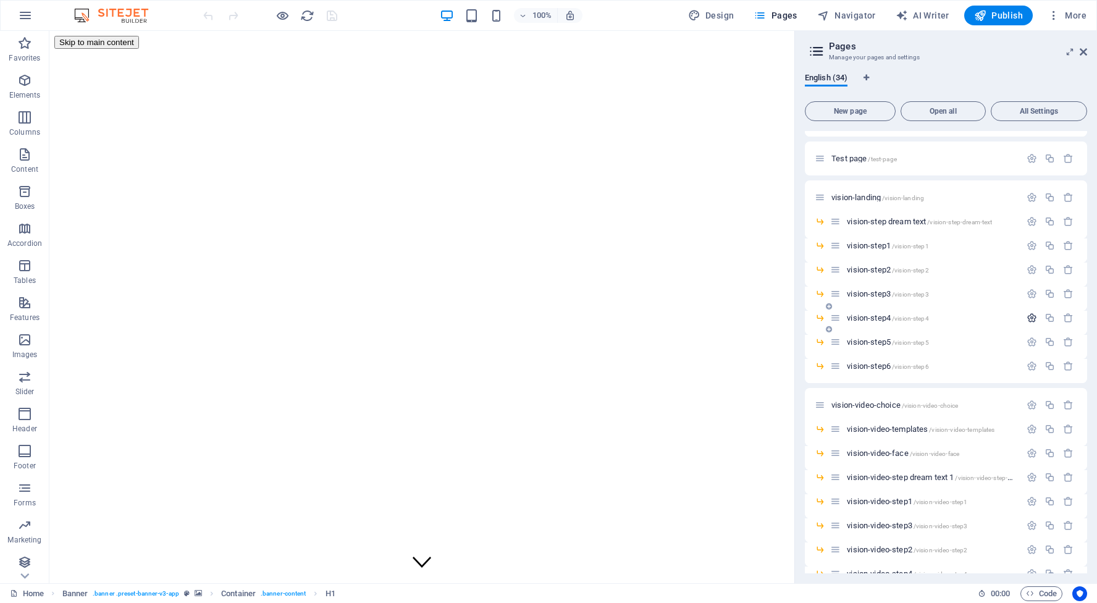
click at [1030, 315] on icon "button" at bounding box center [1032, 318] width 11 height 11
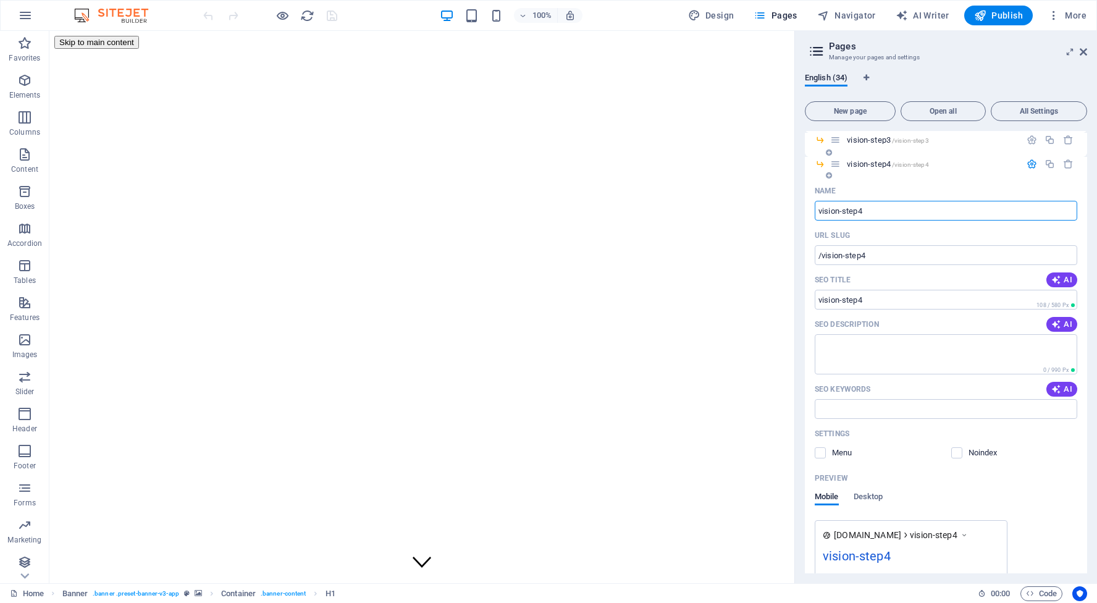
scroll to position [373, 0]
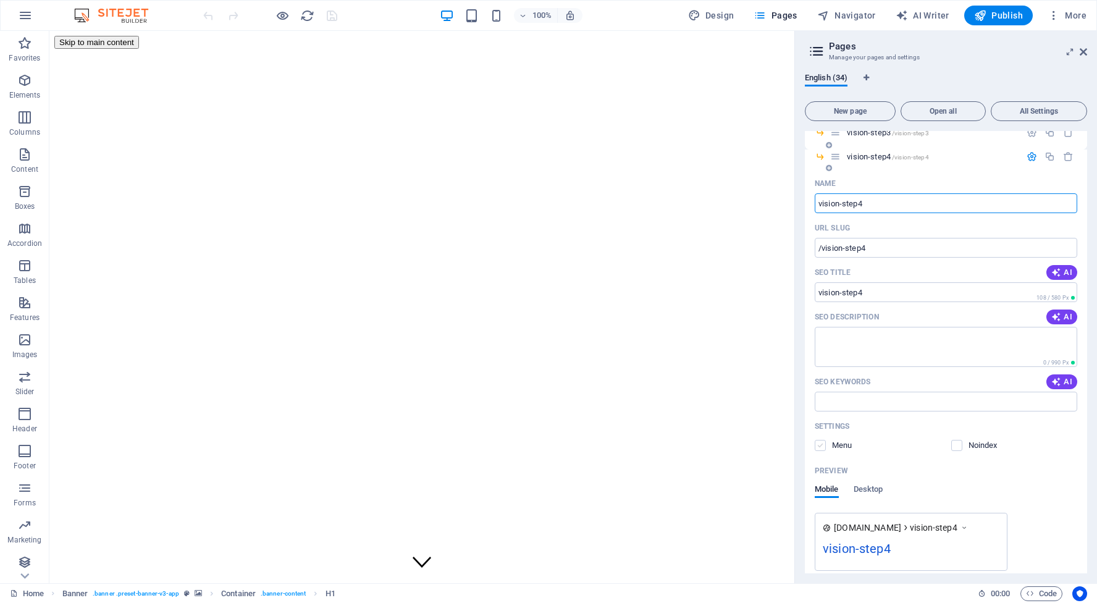
click at [819, 444] on label at bounding box center [820, 445] width 11 height 11
click at [0, 0] on input "checkbox" at bounding box center [0, 0] width 0 height 0
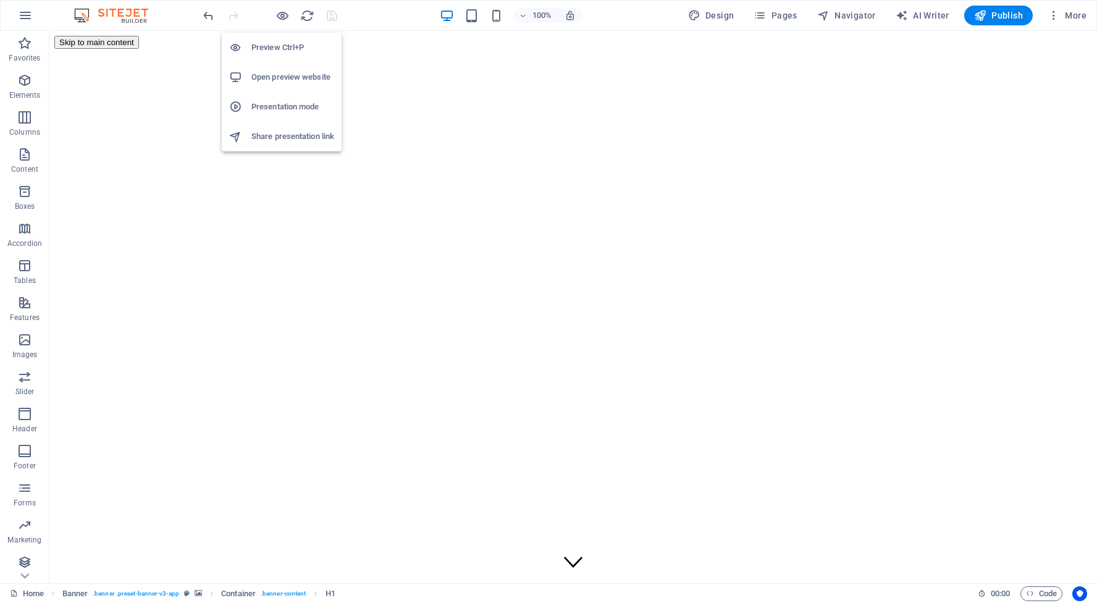
click at [289, 76] on h6 "Open preview website" at bounding box center [292, 77] width 83 height 15
click at [282, 17] on icon "button" at bounding box center [283, 16] width 14 height 14
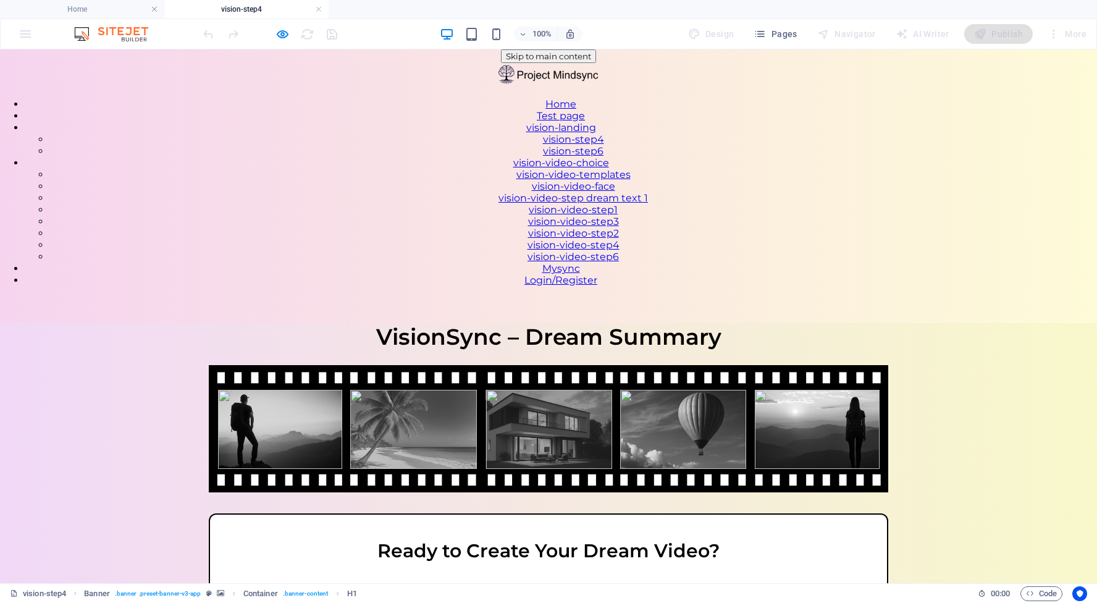
scroll to position [0, 0]
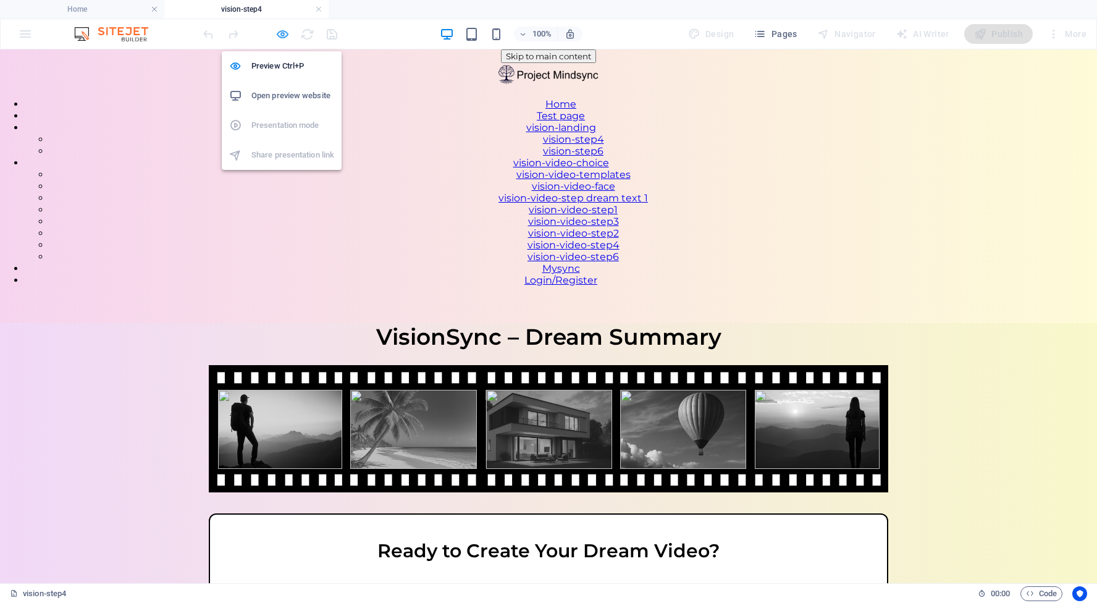
click at [285, 33] on icon "button" at bounding box center [283, 34] width 14 height 14
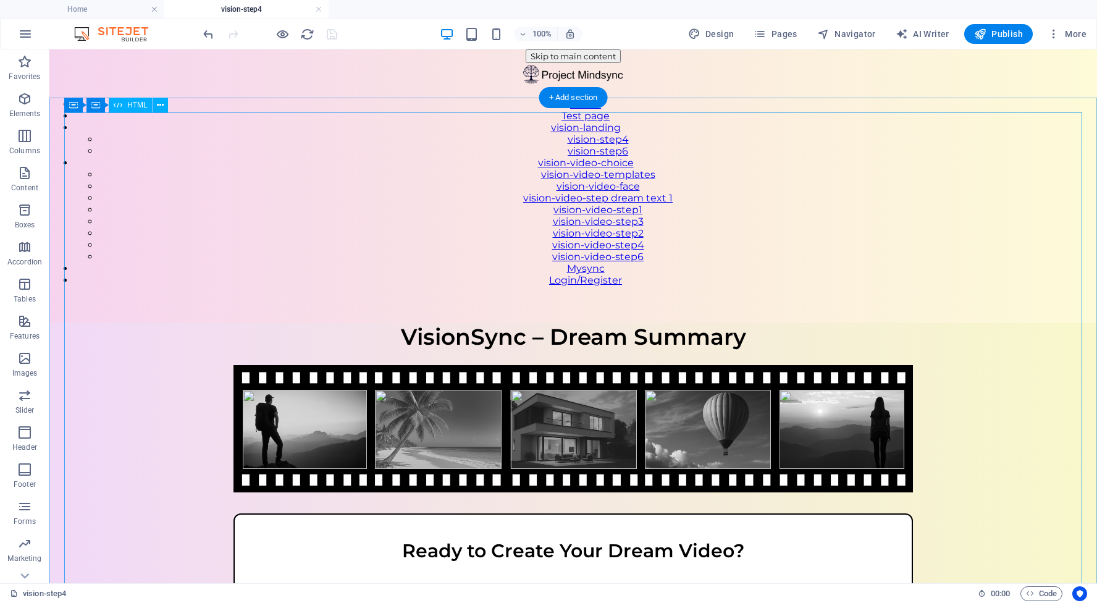
click at [392, 323] on div "VisionSync – Step 4 VisionSync – Dream Summary Ready to Create Your Dream Video…" at bounding box center [573, 528] width 1048 height 410
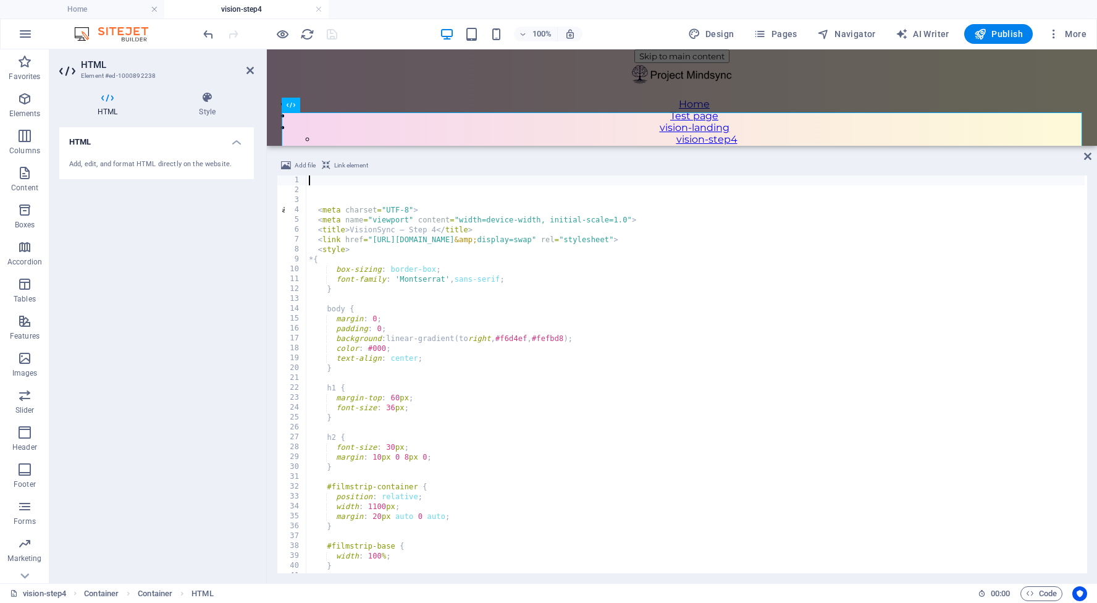
click at [340, 212] on div "< meta charset = "UTF-8" > < meta name = "viewport" content = "width=device-wid…" at bounding box center [877, 382] width 1143 height 415
type textarea "<meta charset="UTF-8">"
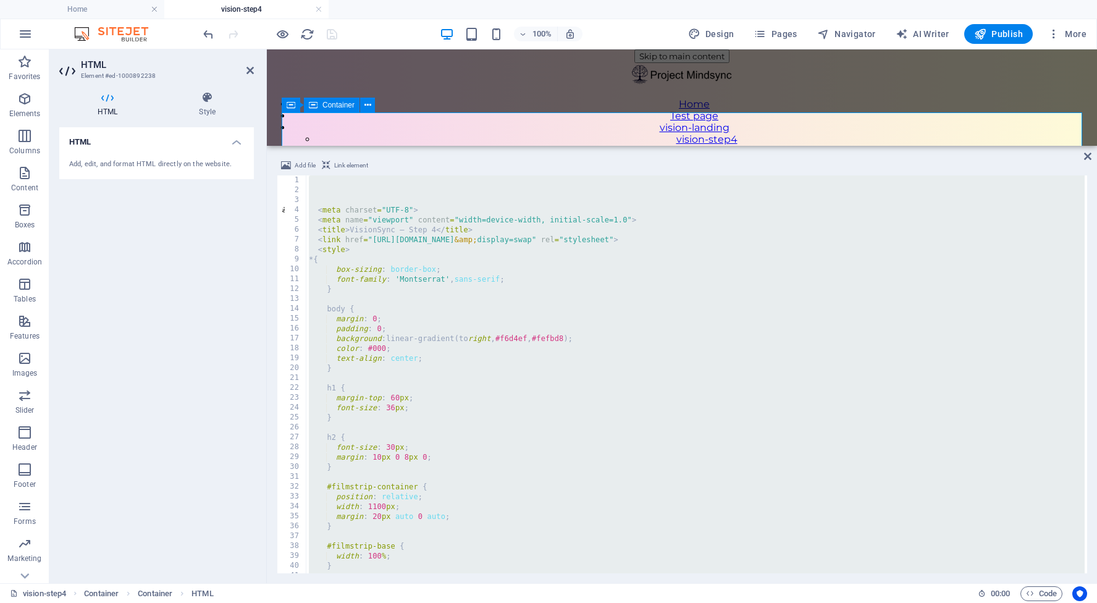
click at [441, 221] on div "< meta charset = "UTF-8" > < meta name = "viewport" content = "width=device-wid…" at bounding box center [877, 382] width 1143 height 415
type textarea "<meta name="viewport" content="width=device-width, initial-scale=1.0">"
